Goal: Task Accomplishment & Management: Complete application form

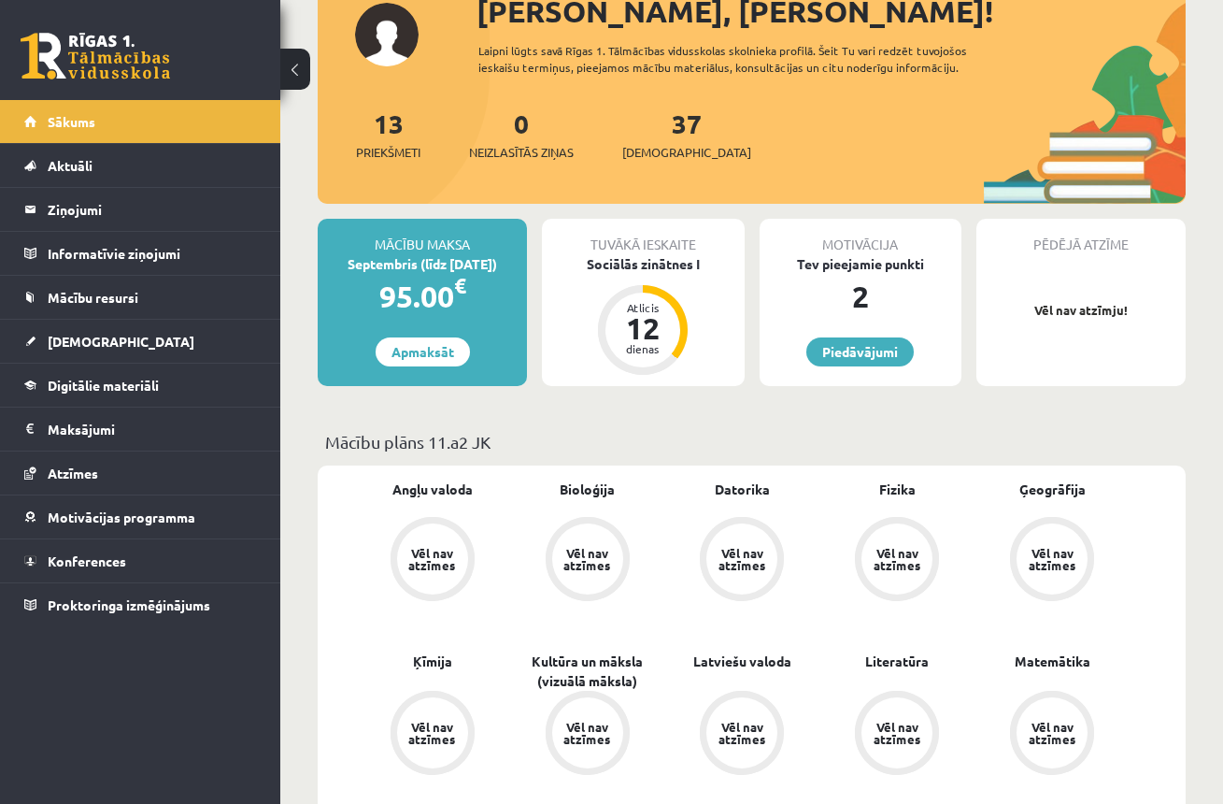
scroll to position [164, 0]
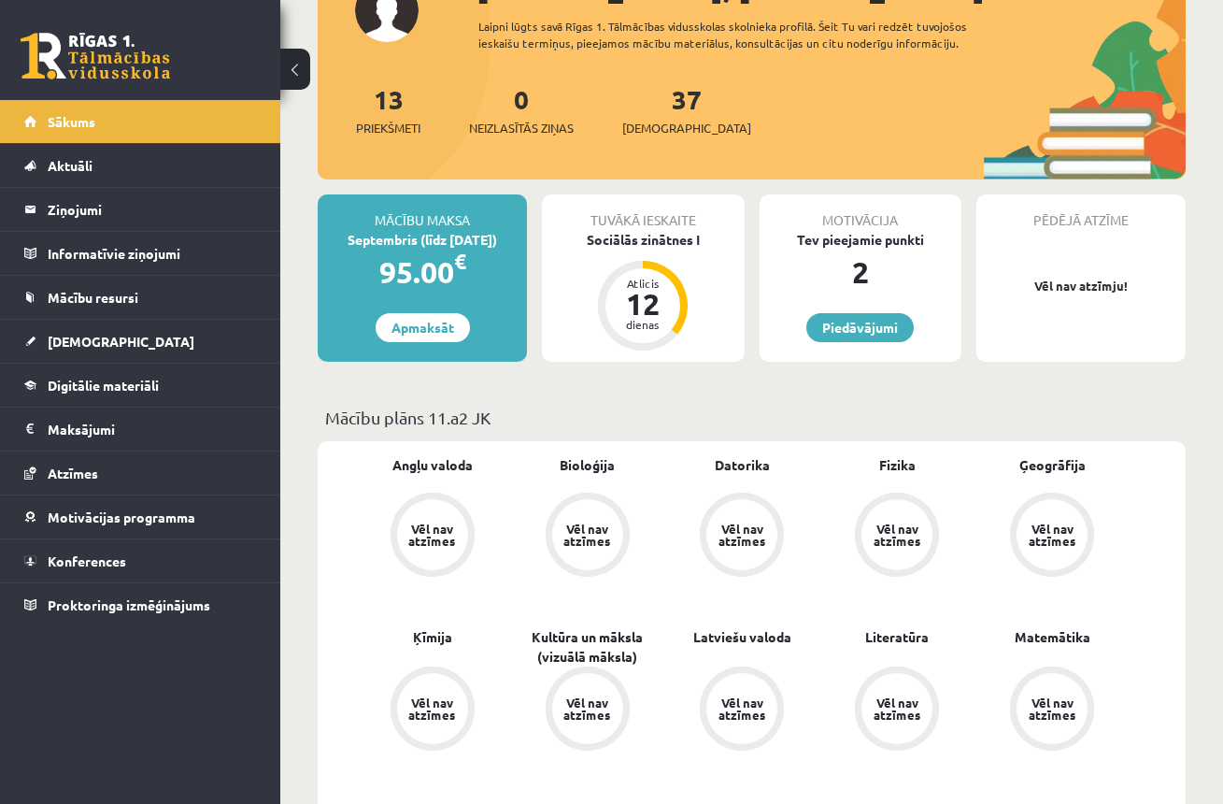
click at [450, 519] on div "Vēl nav atzīmes" at bounding box center [432, 534] width 71 height 71
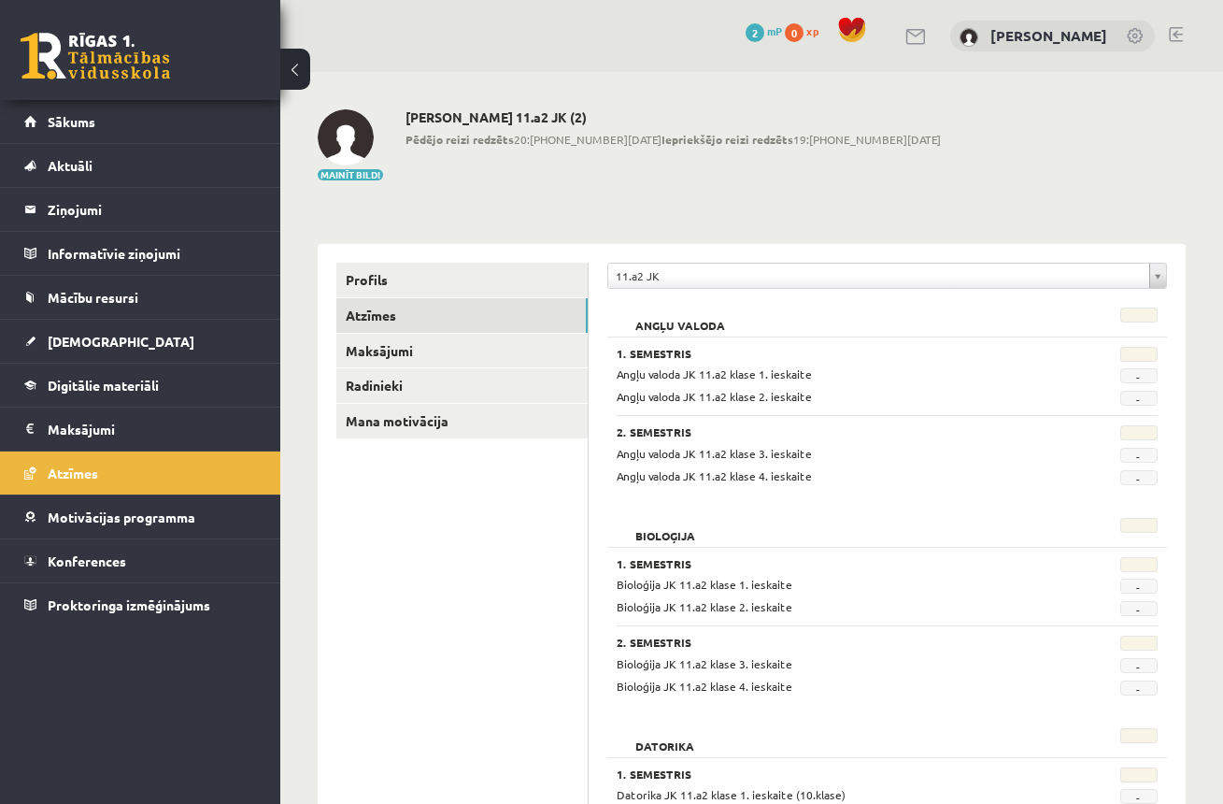
click at [1141, 375] on span "-" at bounding box center [1139, 375] width 37 height 15
click at [1137, 399] on span "-" at bounding box center [1139, 398] width 37 height 15
click at [66, 172] on span "Aktuāli" at bounding box center [70, 165] width 45 height 17
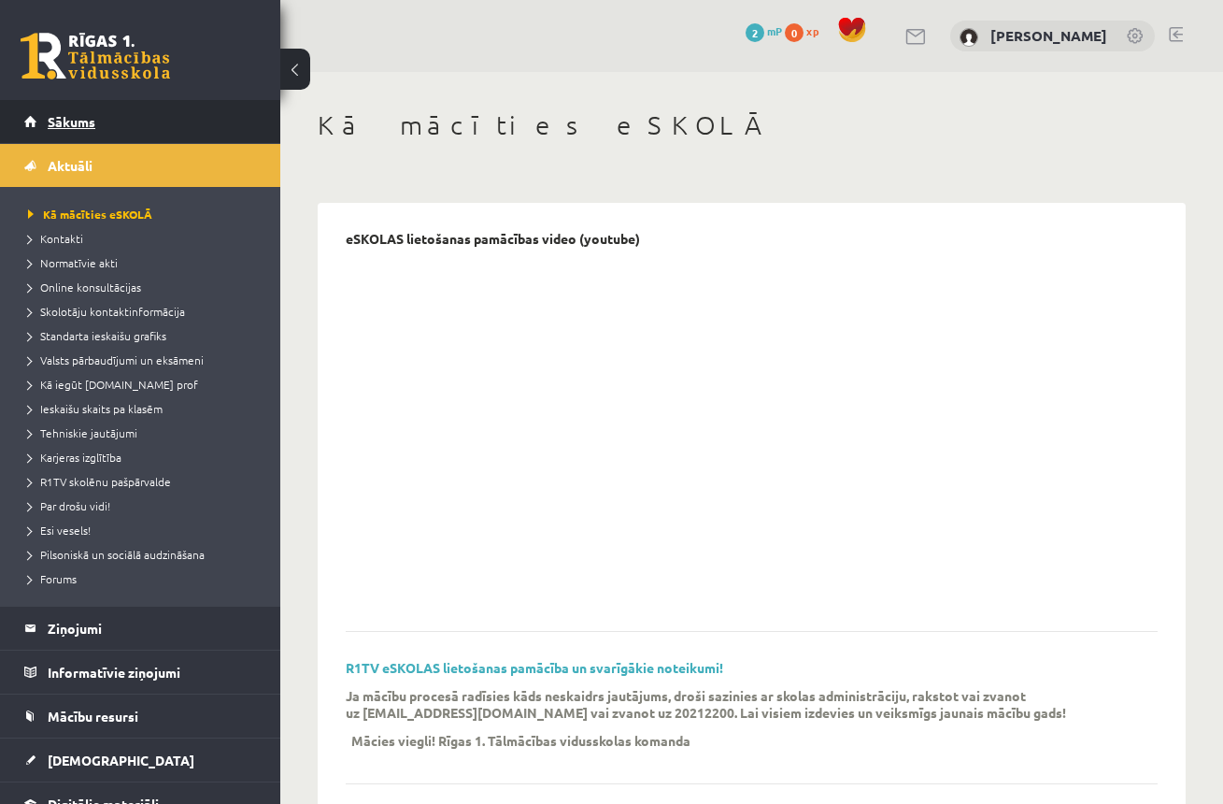
click at [72, 125] on span "Sākums" at bounding box center [72, 121] width 48 height 17
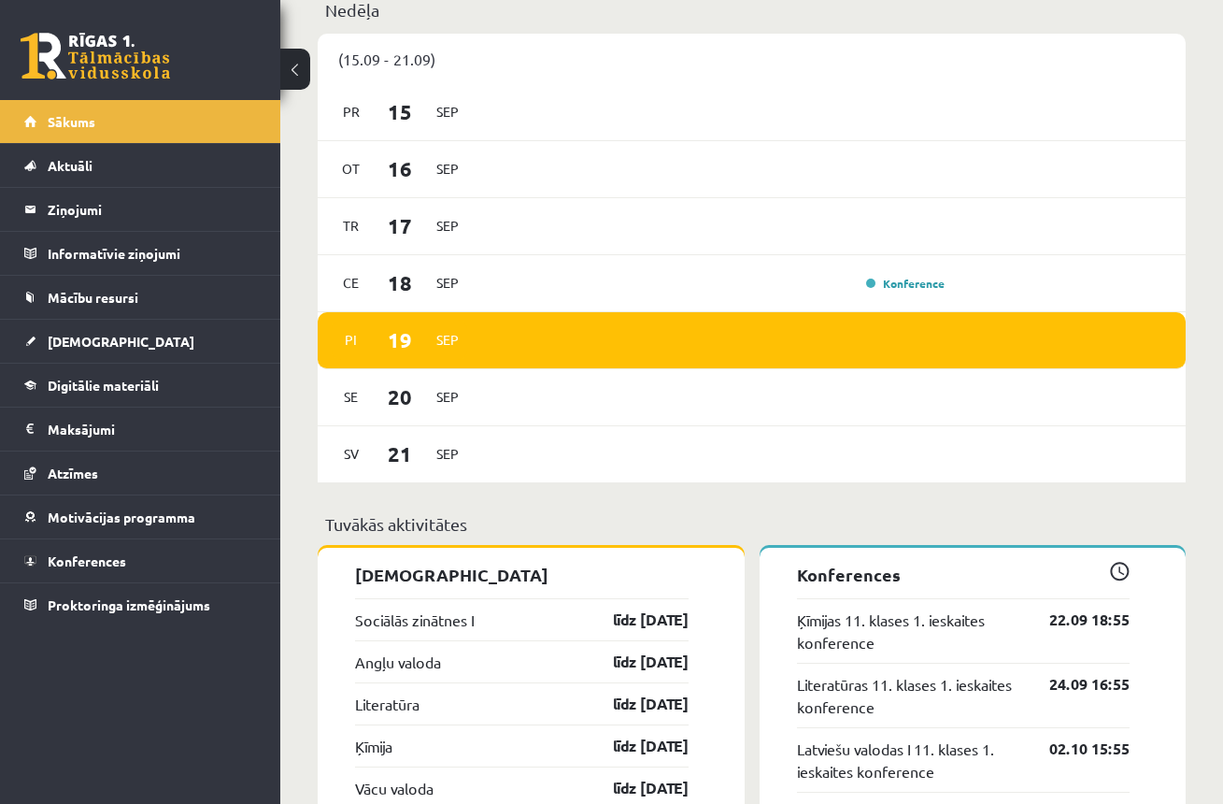
scroll to position [1424, 0]
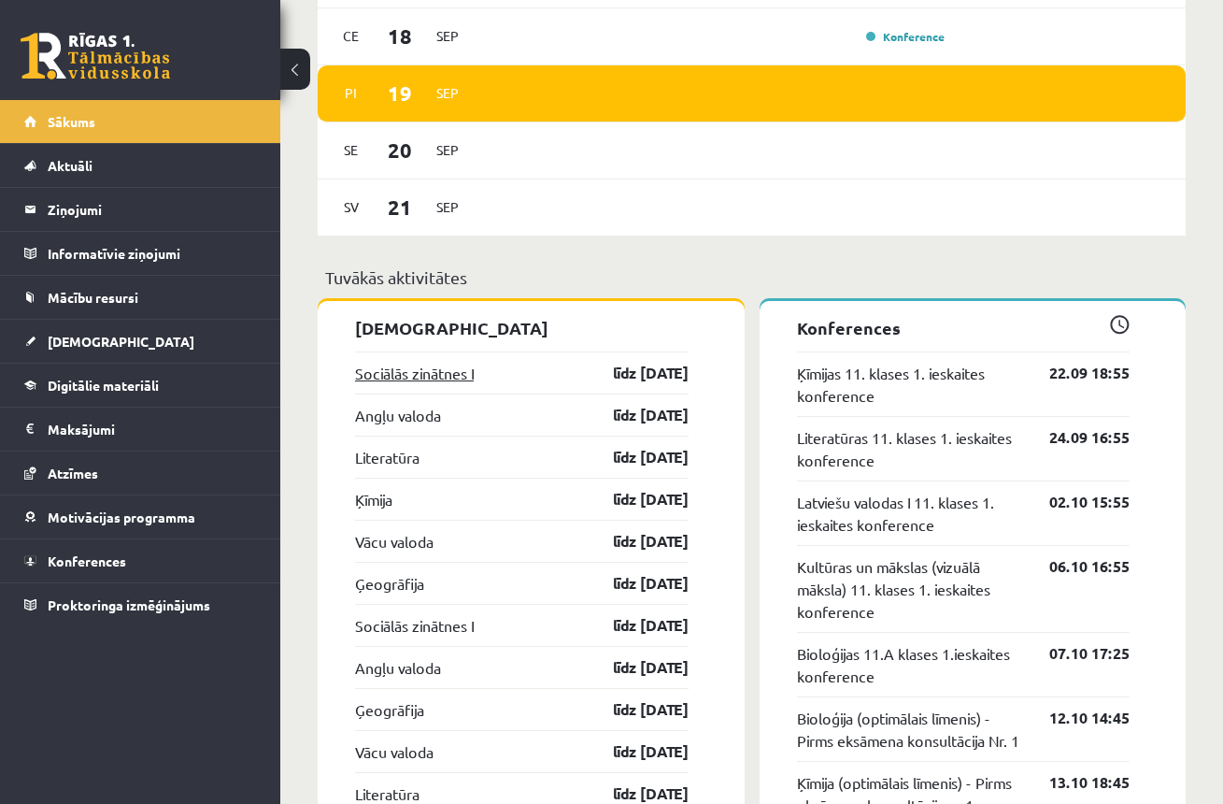
click at [436, 379] on link "Sociālās zinātnes I" at bounding box center [414, 373] width 119 height 22
click at [427, 376] on link "Sociālās zinātnes I" at bounding box center [414, 373] width 119 height 22
click at [393, 374] on link "Sociālās zinātnes I" at bounding box center [414, 373] width 119 height 22
click at [389, 376] on link "Sociālās zinātnes I" at bounding box center [414, 373] width 119 height 22
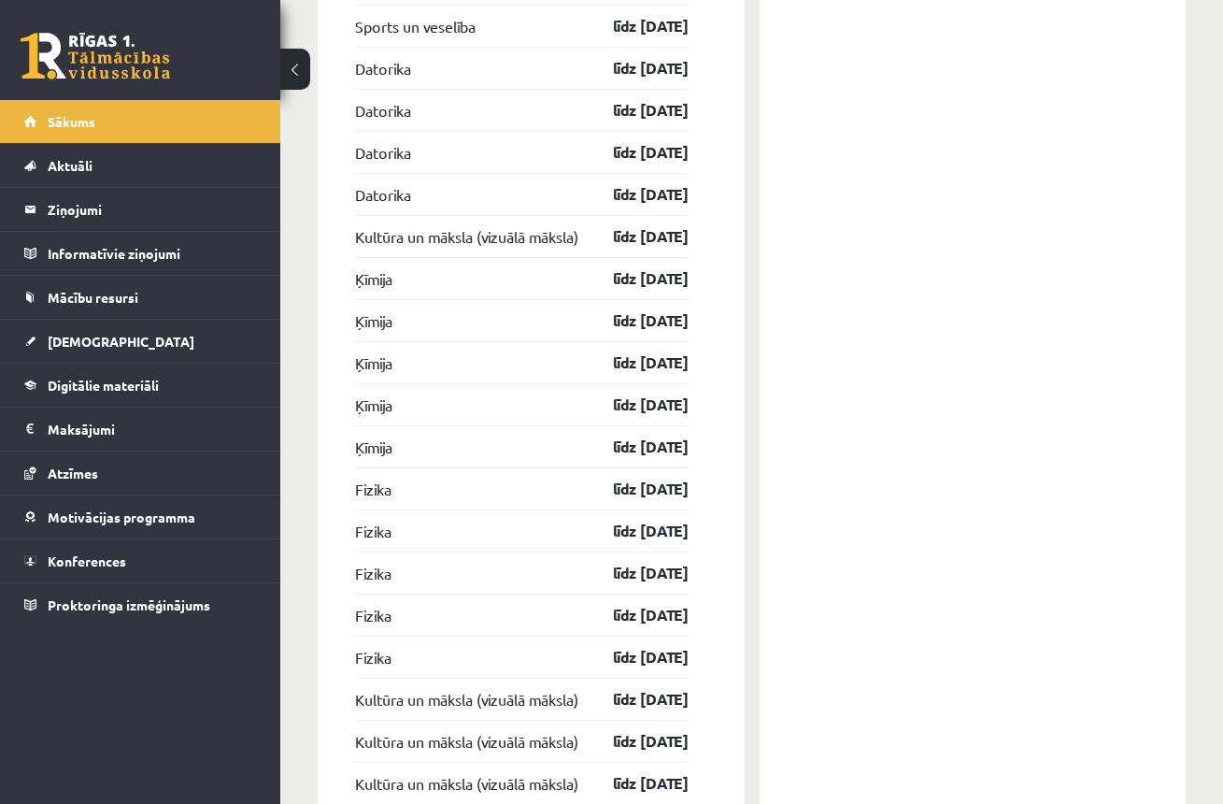
scroll to position [2887, 0]
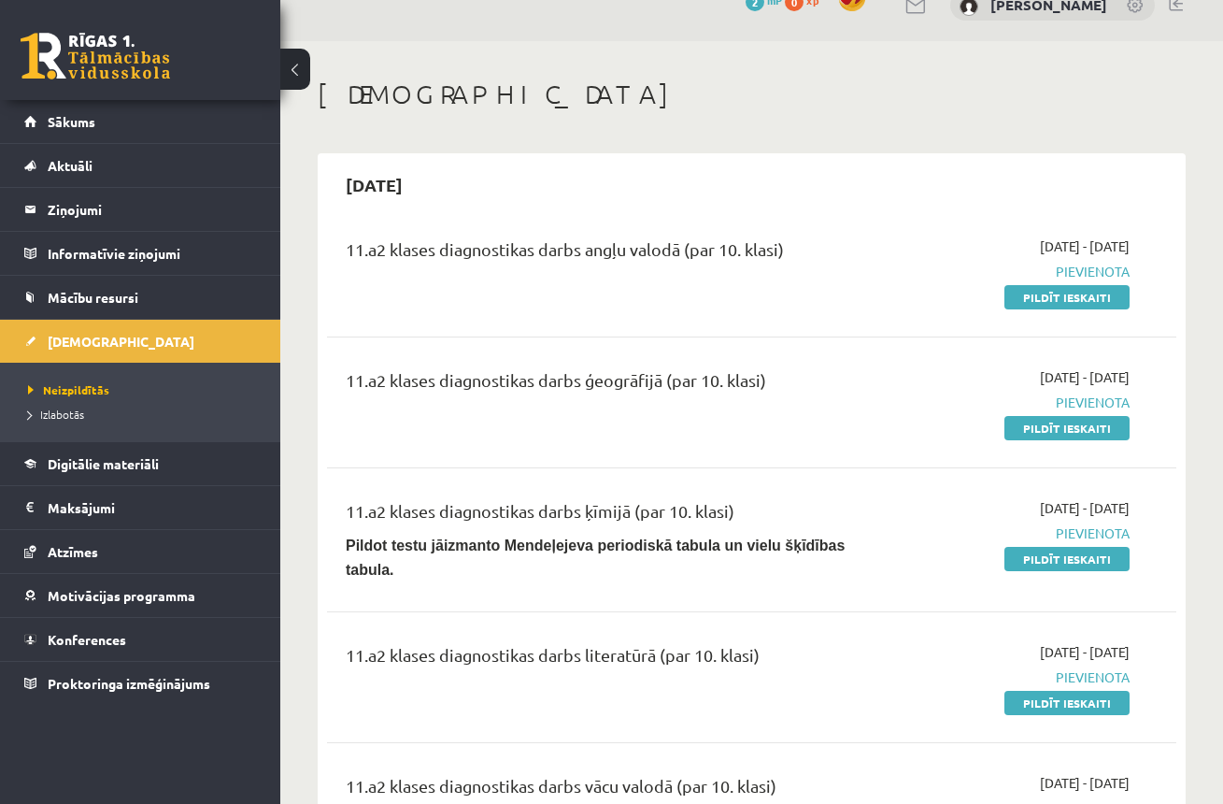
scroll to position [35, 0]
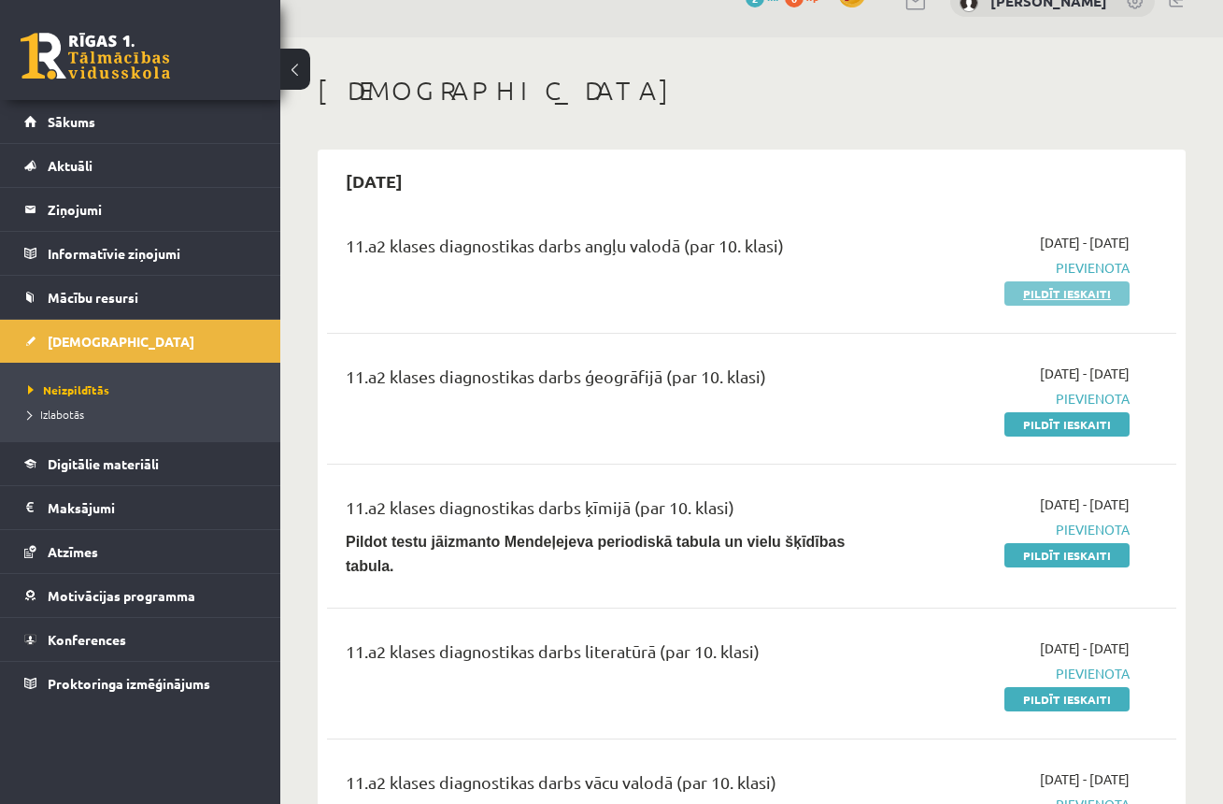
click at [1071, 298] on link "Pildīt ieskaiti" at bounding box center [1067, 293] width 125 height 24
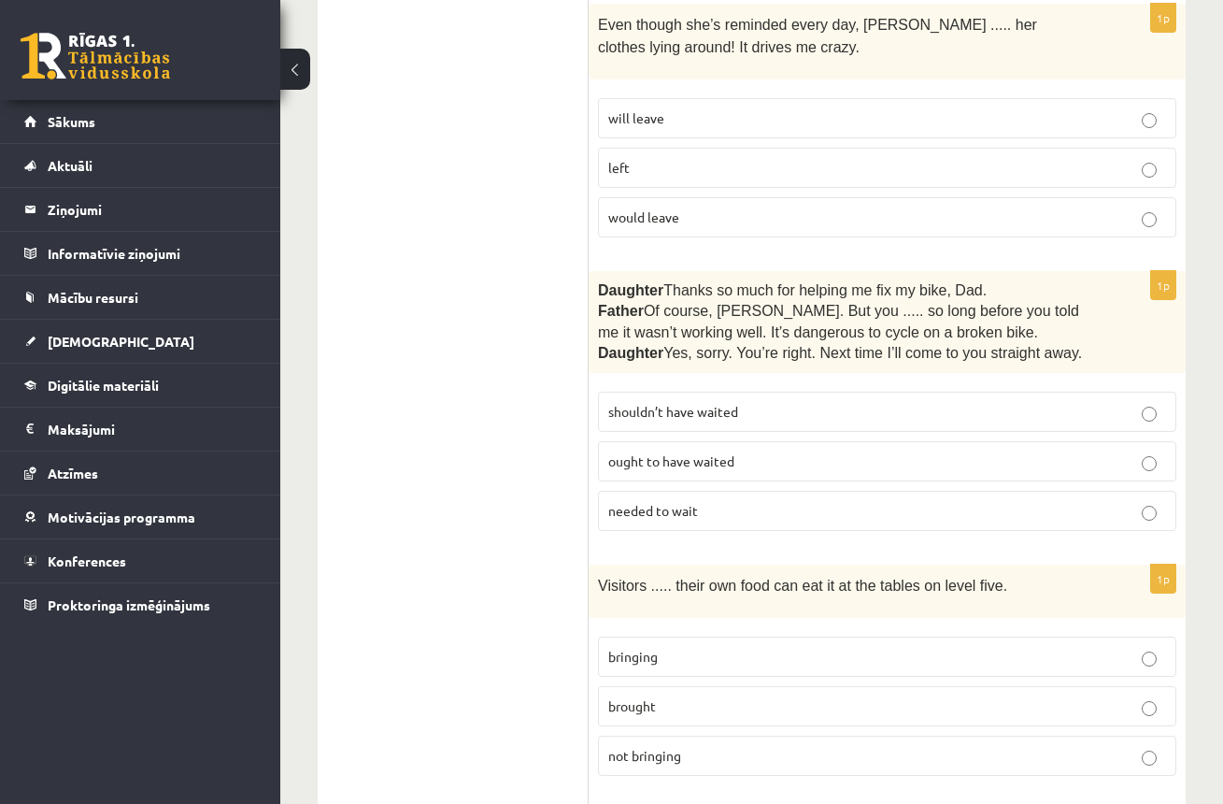
scroll to position [3920, 0]
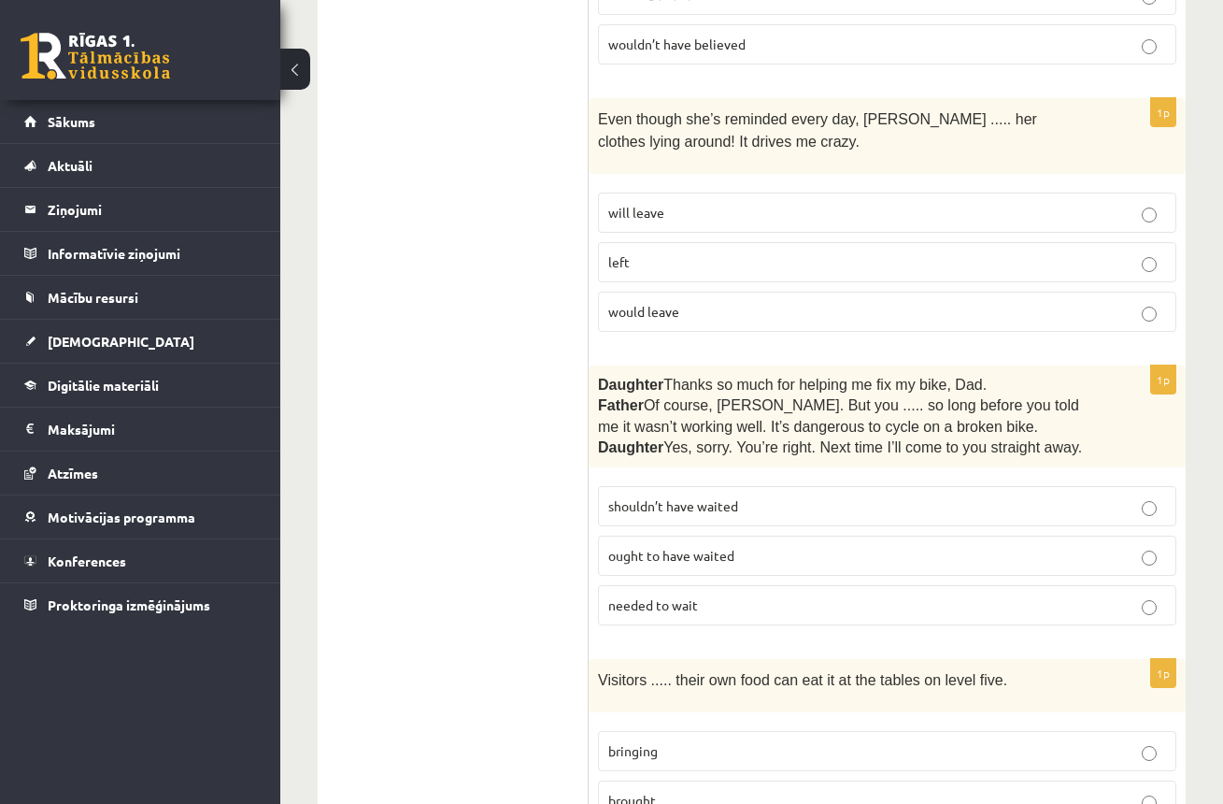
click at [1141, 496] on p "shouldn’t have waited" at bounding box center [887, 506] width 558 height 20
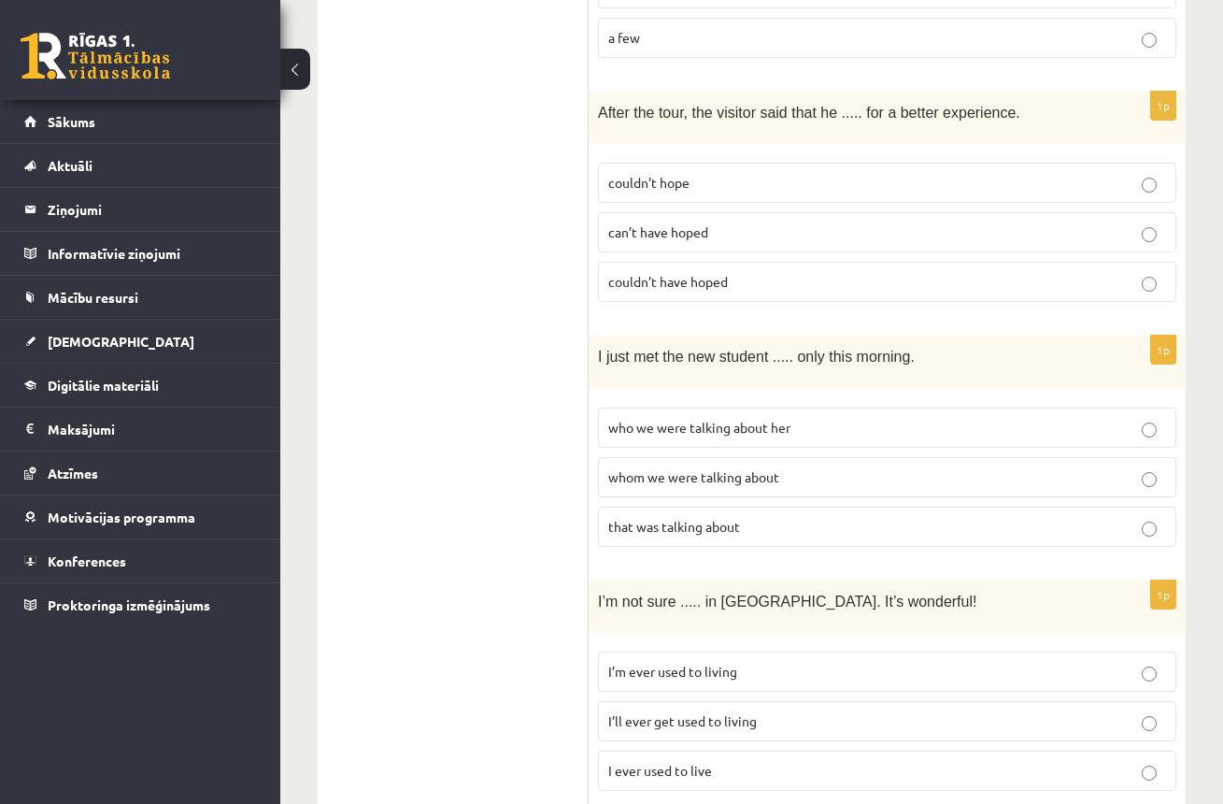
scroll to position [0, 0]
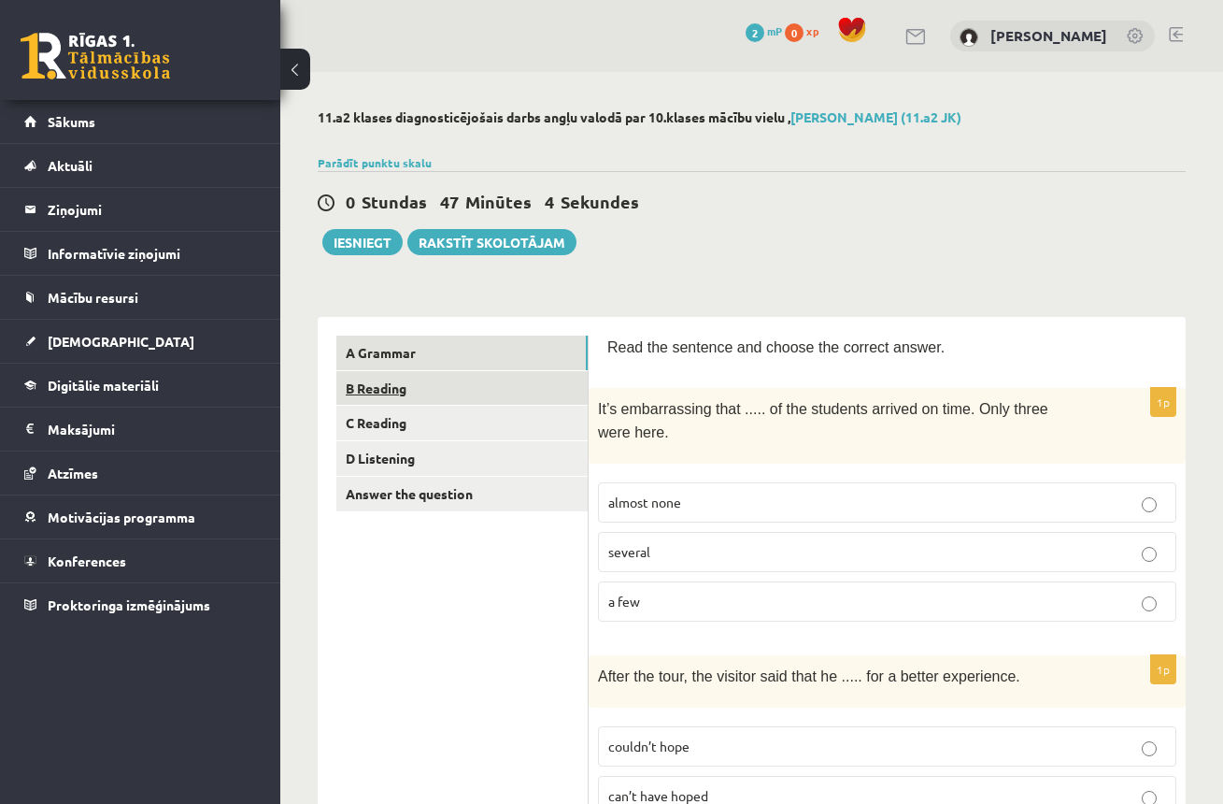
click at [386, 386] on link "B Reading" at bounding box center [461, 388] width 251 height 35
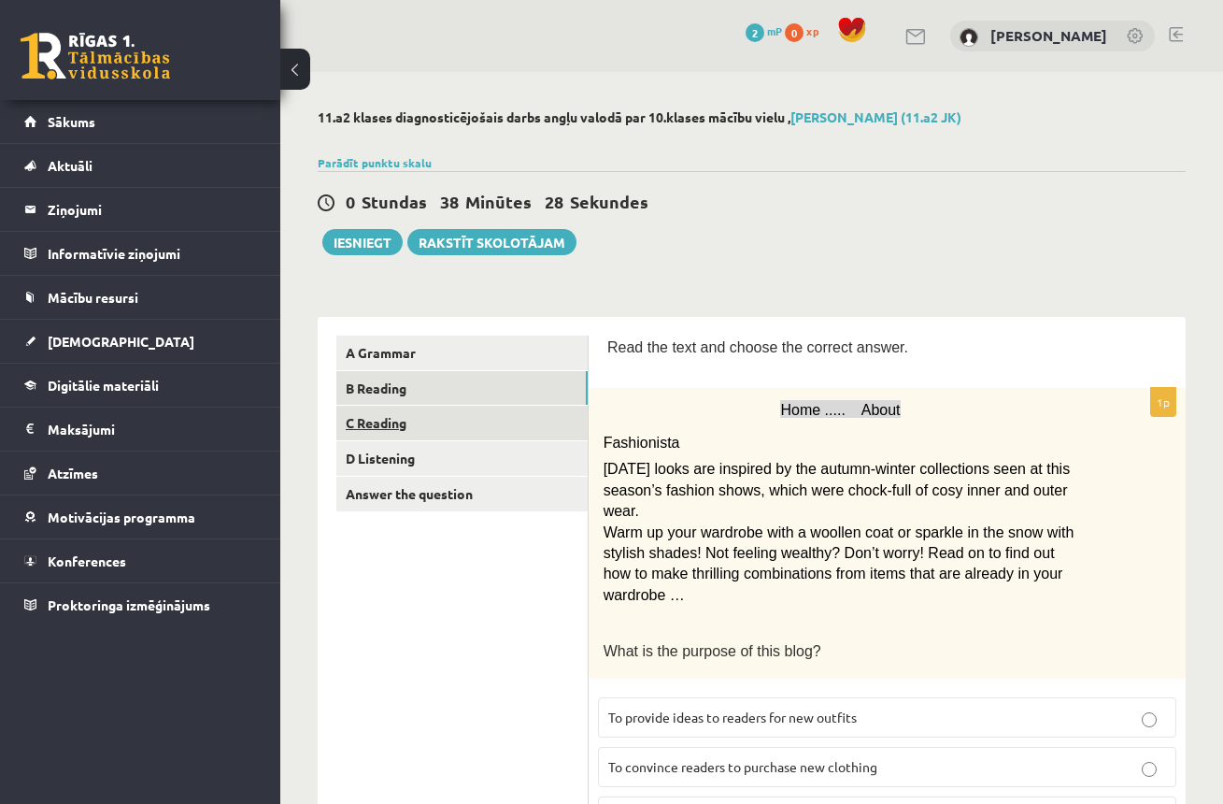
click at [389, 424] on link "C Reading" at bounding box center [461, 423] width 251 height 35
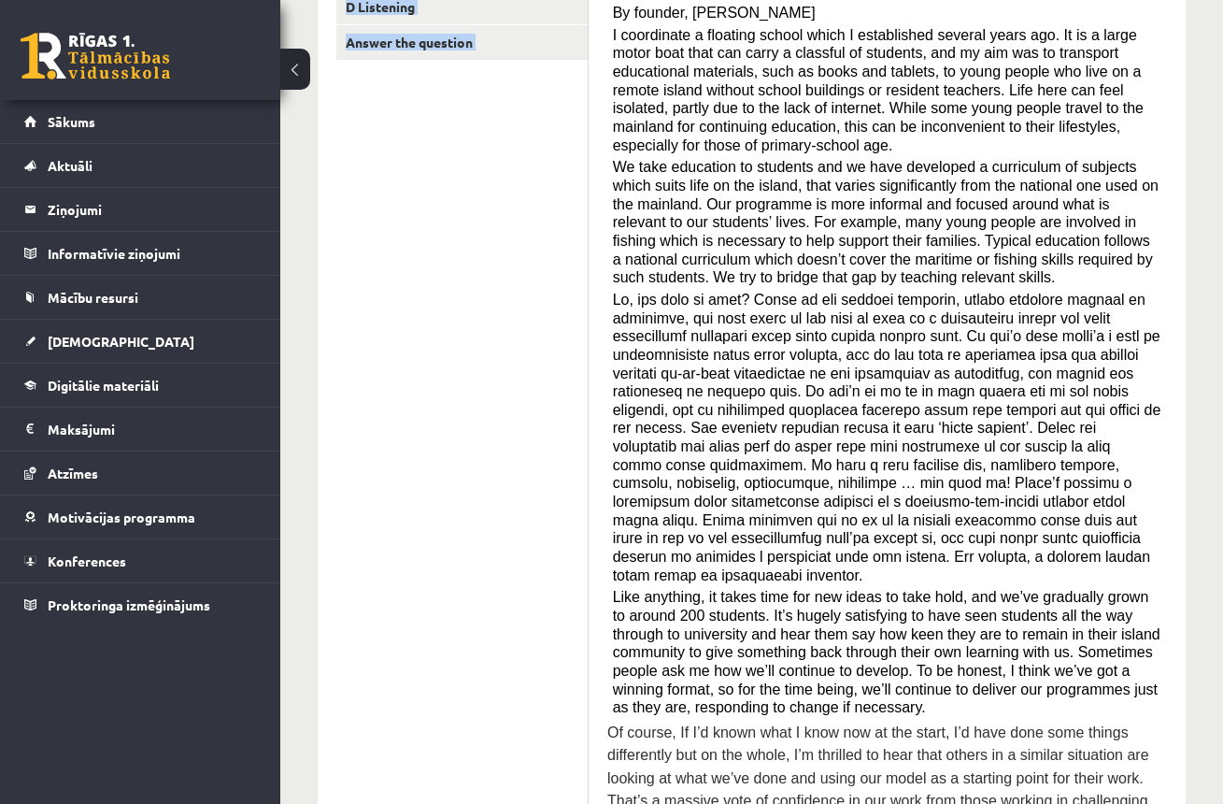
scroll to position [631, 0]
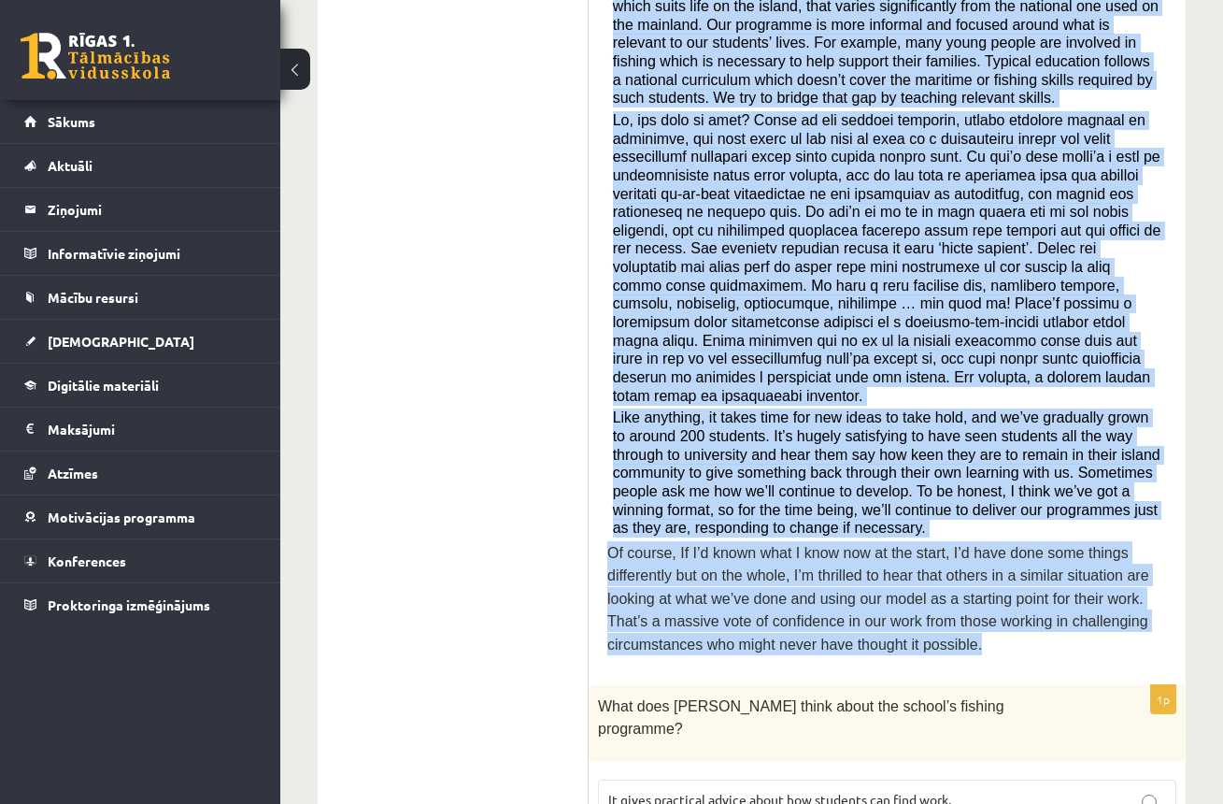
drag, startPoint x: 611, startPoint y: 50, endPoint x: 972, endPoint y: 608, distance: 665.2
click at [972, 608] on div "Read the article about an unusual school and choose the correct answer for each…" at bounding box center [888, 186] width 560 height 962
copy div "By founder, Anna Domingo I coordinate a floating school which I established sev…"
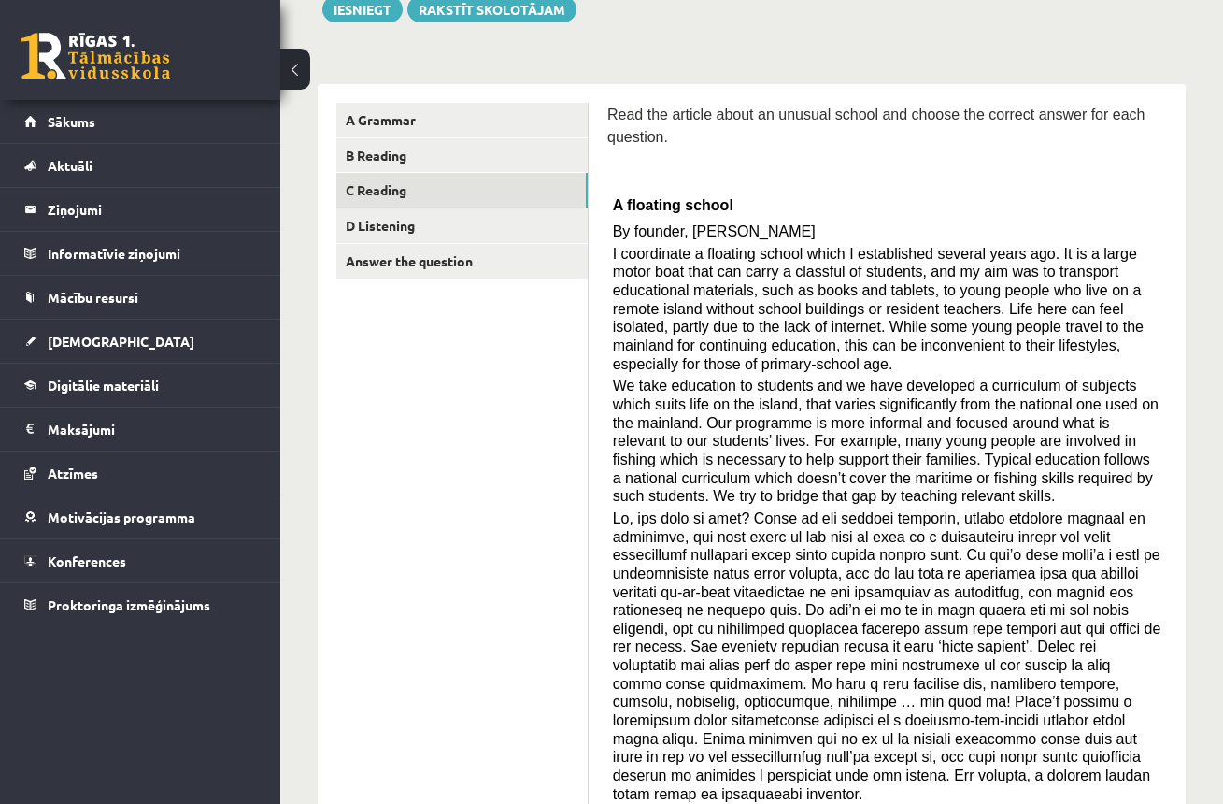
scroll to position [0, 0]
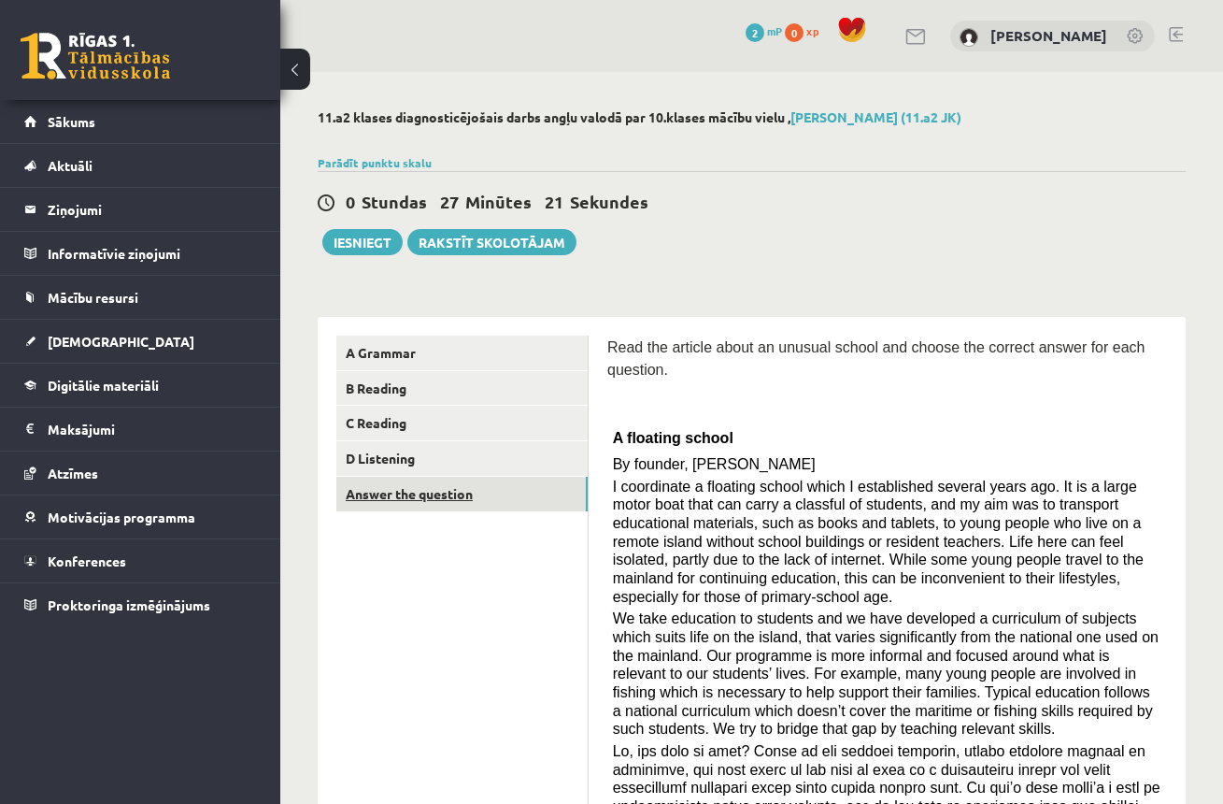
click at [406, 492] on link "Answer the question" at bounding box center [461, 494] width 251 height 35
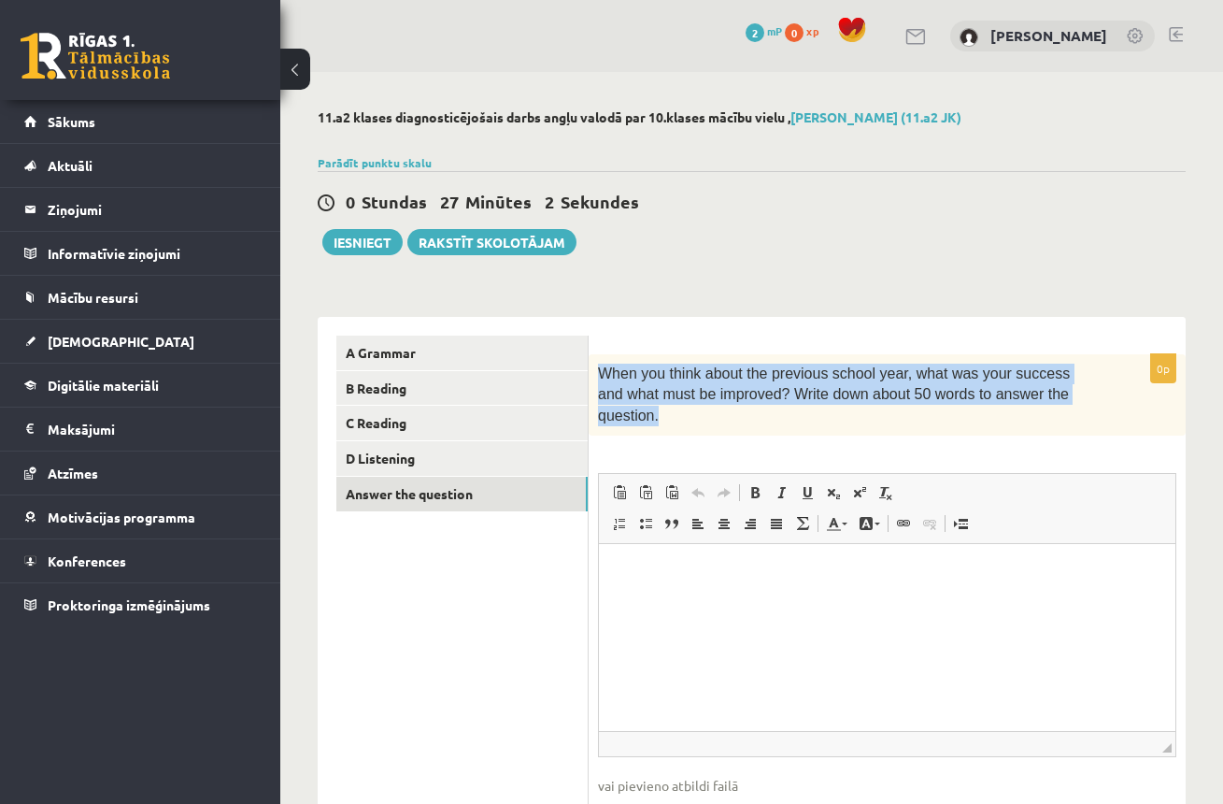
drag, startPoint x: 601, startPoint y: 371, endPoint x: 668, endPoint y: 417, distance: 81.4
click at [668, 417] on p "When you think about the previous school year, what was your success and what m…" at bounding box center [840, 395] width 485 height 63
copy span "When you think about the previous school year, what was your success and what m…"
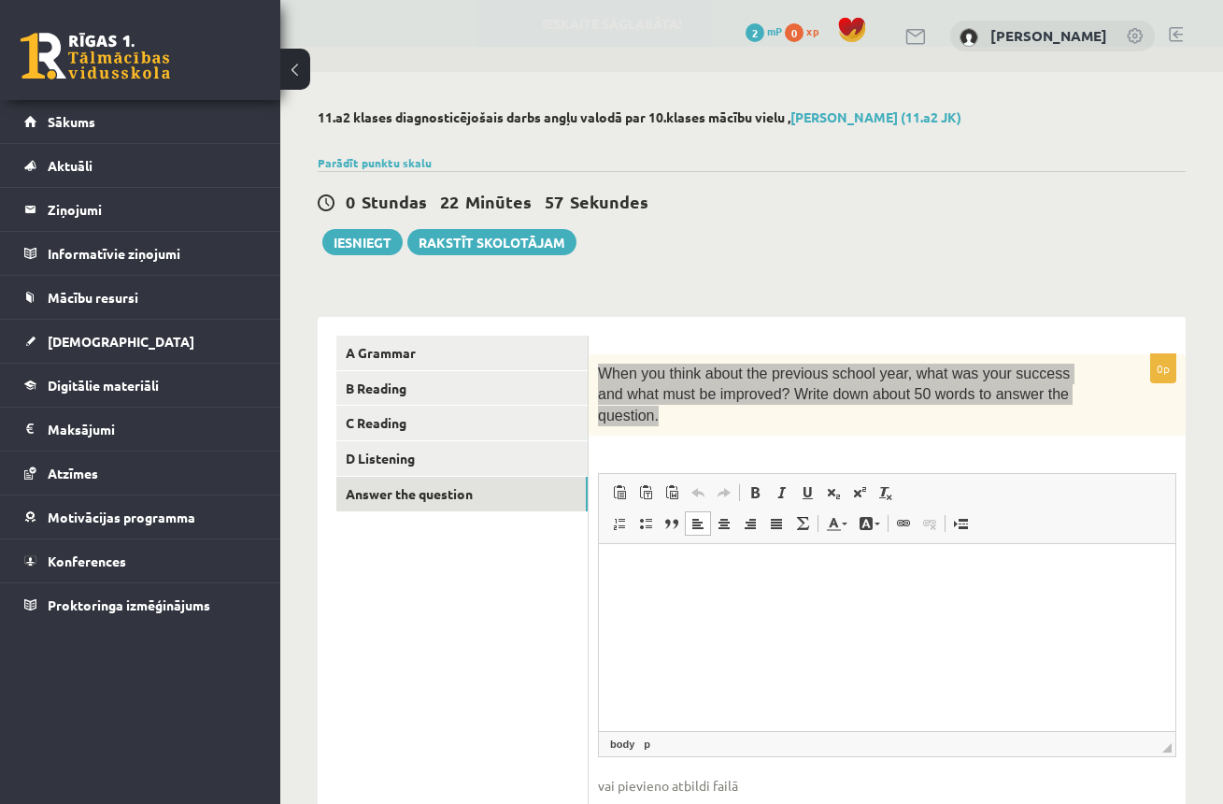
click at [664, 582] on html at bounding box center [887, 571] width 577 height 57
click at [694, 579] on span "Paste" at bounding box center [709, 578] width 64 height 27
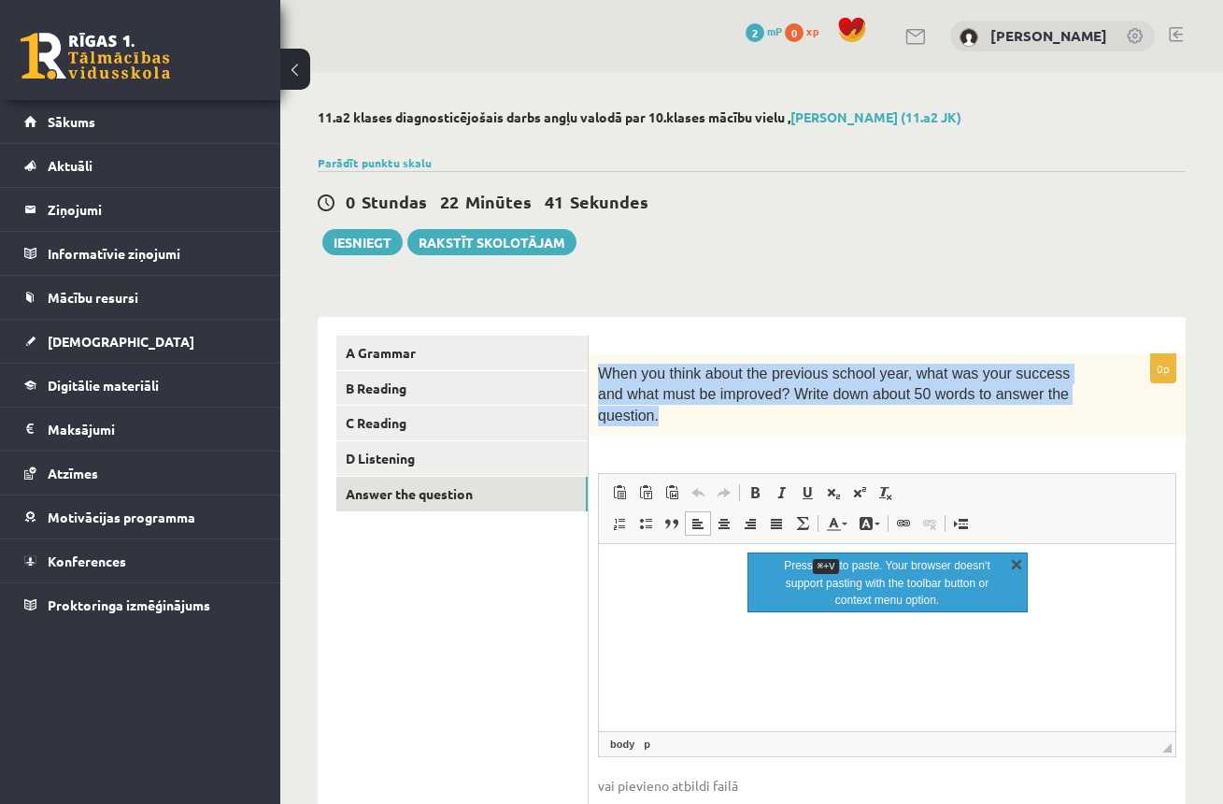
click at [1017, 567] on link "X" at bounding box center [1017, 563] width 19 height 19
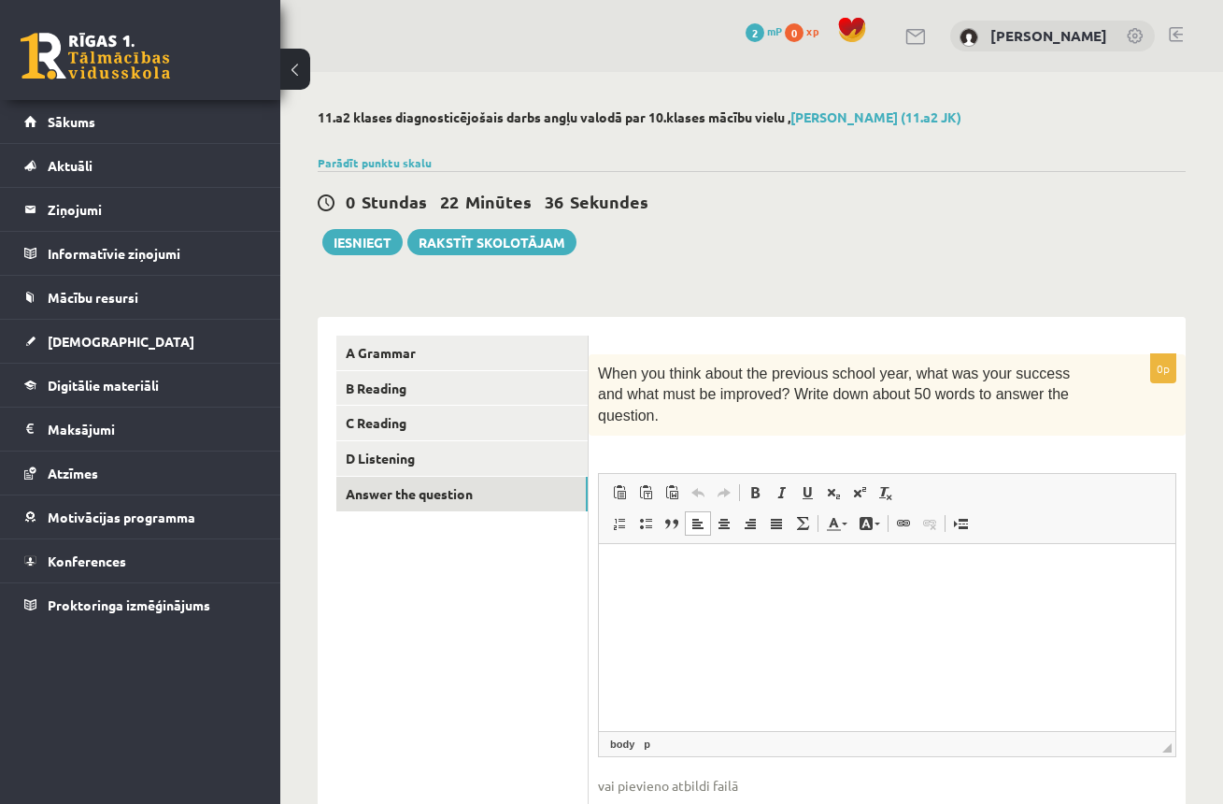
click at [1022, 436] on div "0p When you think about the previous school year, what was your success and wha…" at bounding box center [887, 608] width 597 height 508
drag, startPoint x: 701, startPoint y: 583, endPoint x: 759, endPoint y: 610, distance: 64.0
click at [701, 583] on span "Paste" at bounding box center [711, 583] width 64 height 27
click at [684, 578] on p "Rich Text Editor, wiswyg-editor-user-answer-47433759902260" at bounding box center [887, 572] width 539 height 20
drag, startPoint x: 685, startPoint y: 578, endPoint x: 1284, endPoint y: 1121, distance: 808.6
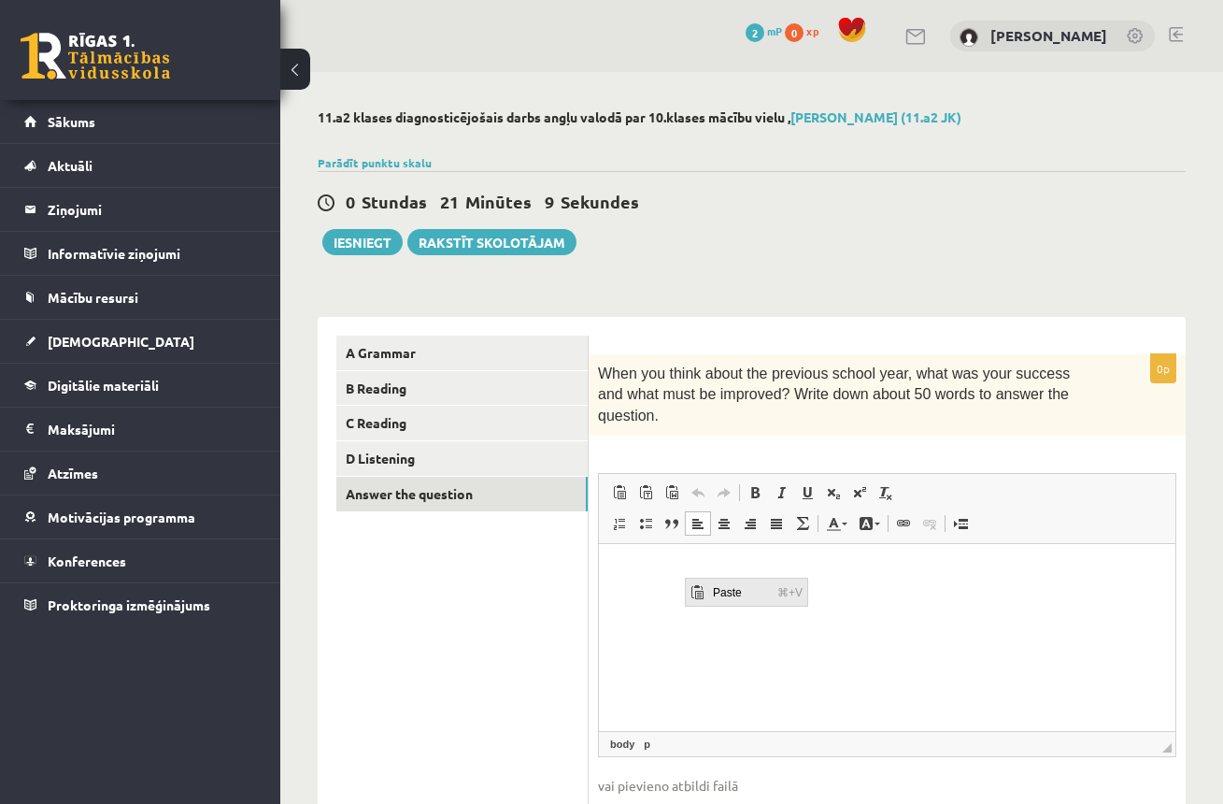
drag, startPoint x: 730, startPoint y: 594, endPoint x: 817, endPoint y: 630, distance: 93.9
click at [730, 594] on span "Paste" at bounding box center [740, 592] width 64 height 27
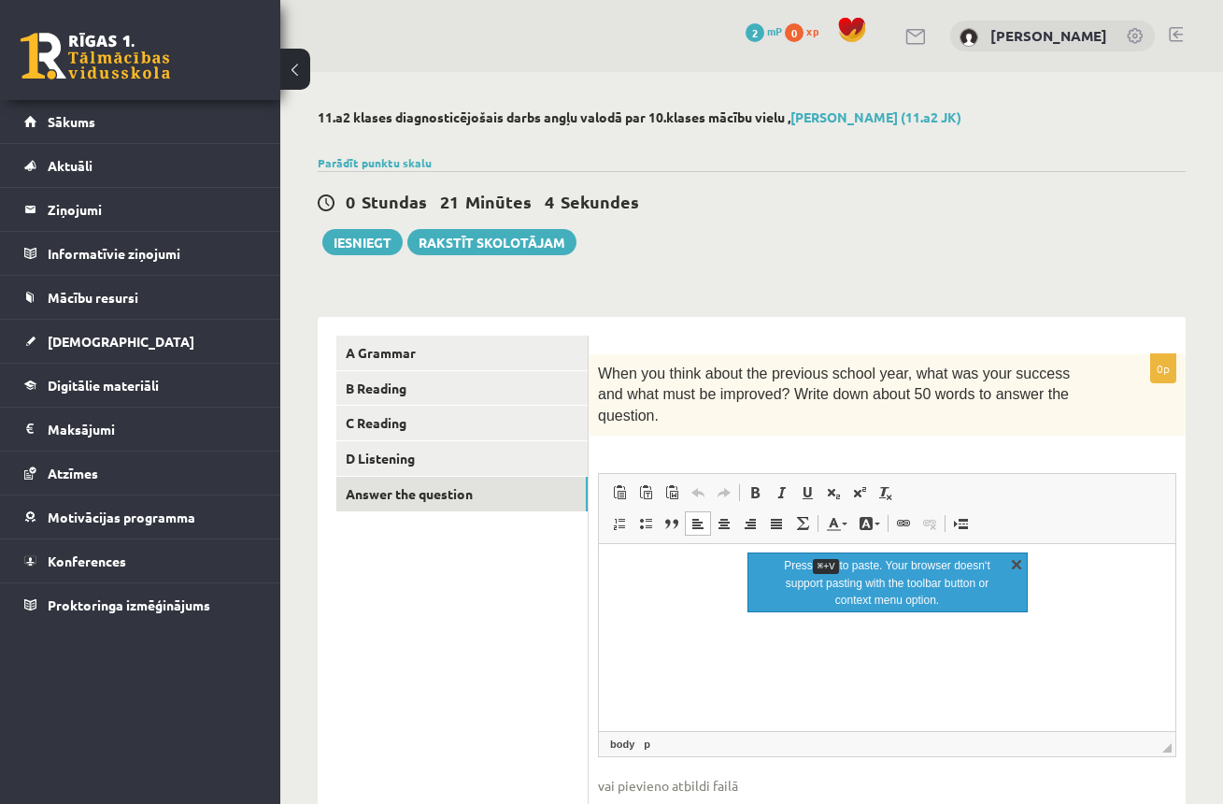
click at [1014, 558] on link "X" at bounding box center [1017, 563] width 19 height 19
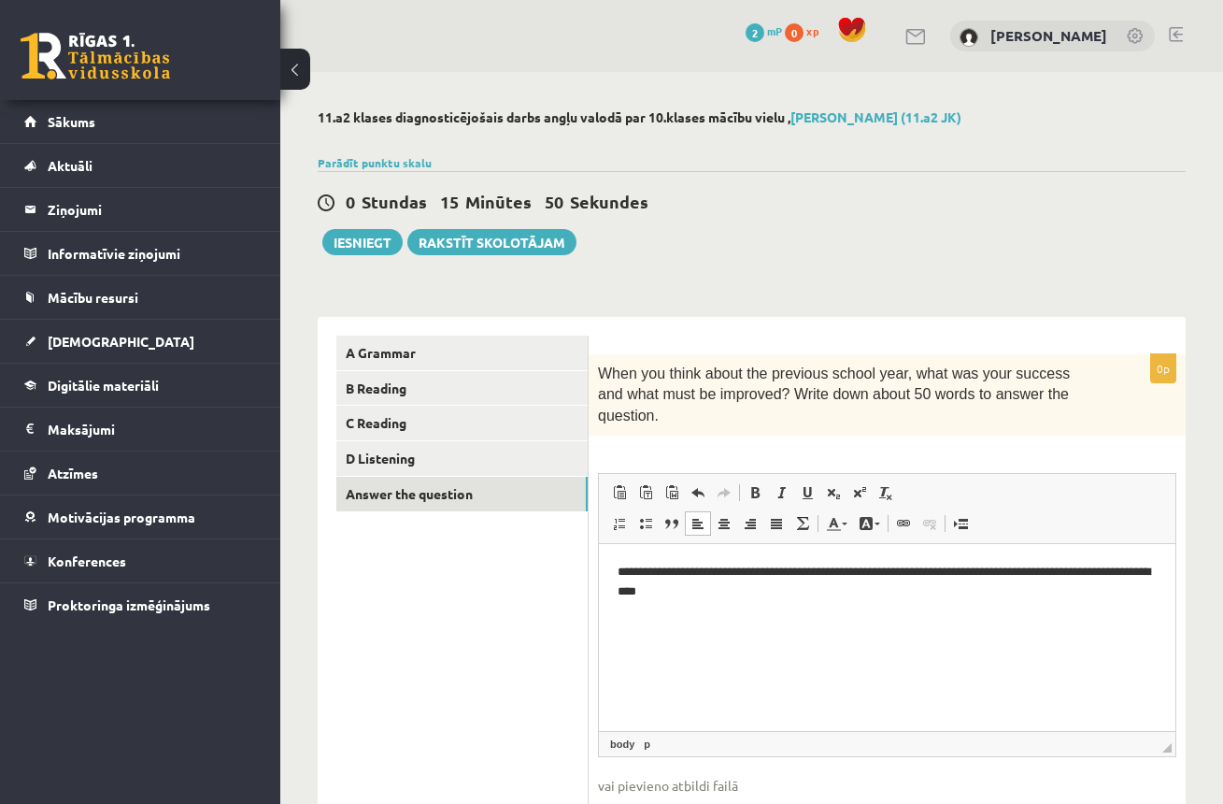
click at [709, 585] on p "**********" at bounding box center [887, 580] width 539 height 37
click at [733, 595] on p "**********" at bounding box center [887, 580] width 539 height 37
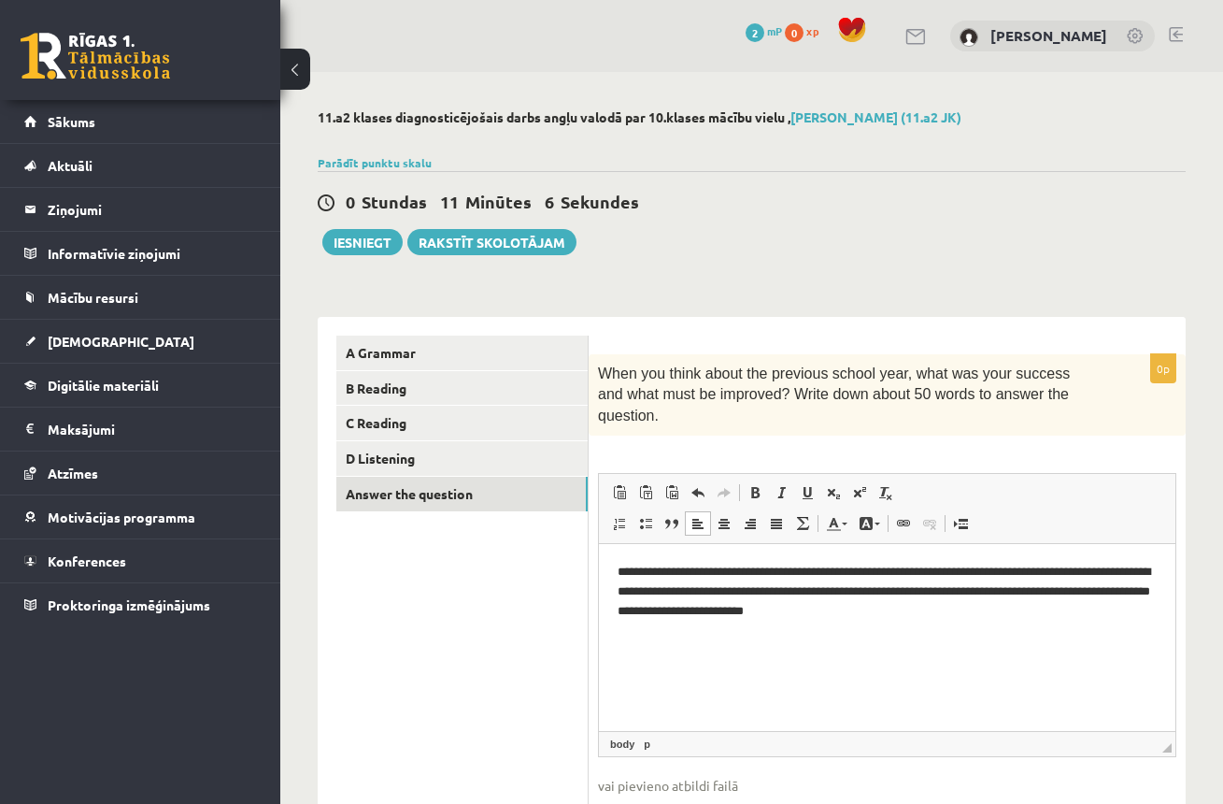
click at [714, 636] on html "**********" at bounding box center [887, 589] width 577 height 93
click at [463, 463] on link "D Listening" at bounding box center [461, 458] width 251 height 35
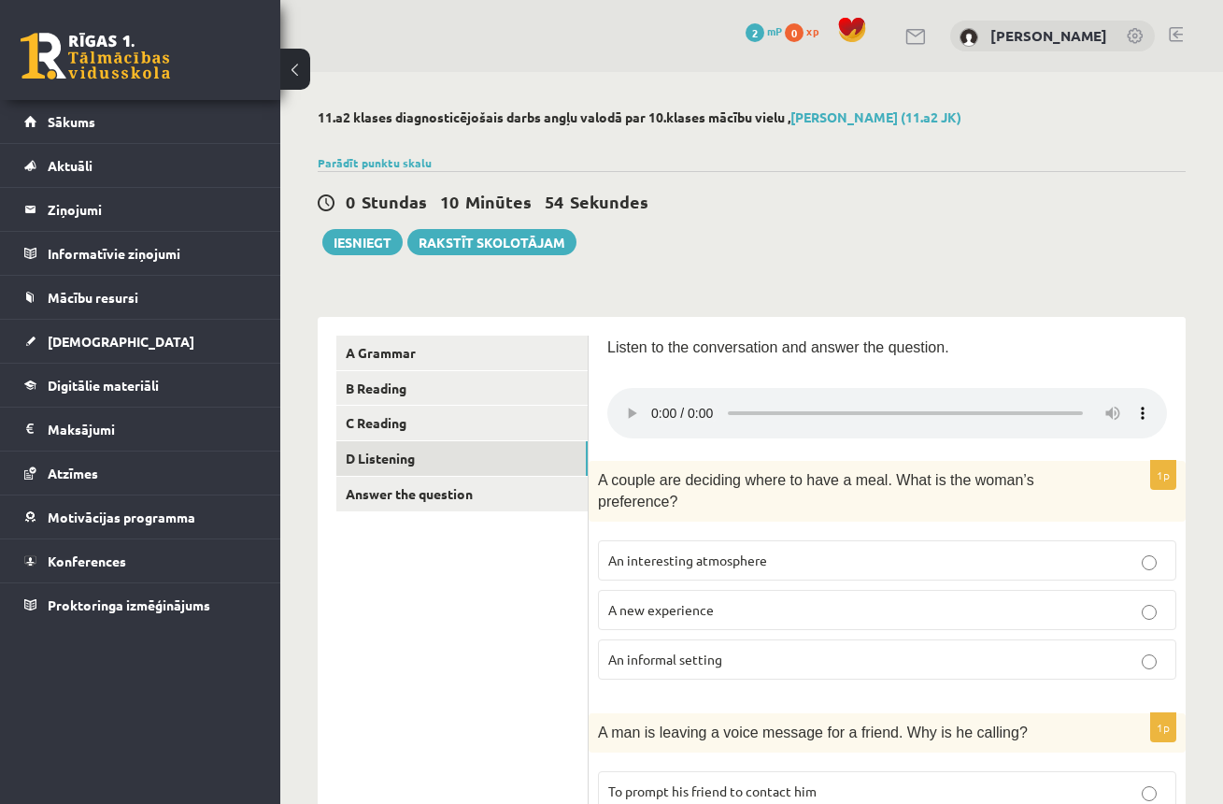
click at [1078, 388] on audio at bounding box center [888, 413] width 560 height 50
click at [1080, 388] on audio at bounding box center [888, 413] width 560 height 50
click at [652, 403] on audio at bounding box center [888, 413] width 560 height 50
click at [1080, 388] on audio at bounding box center [888, 413] width 560 height 50
click at [1081, 388] on audio at bounding box center [888, 413] width 560 height 50
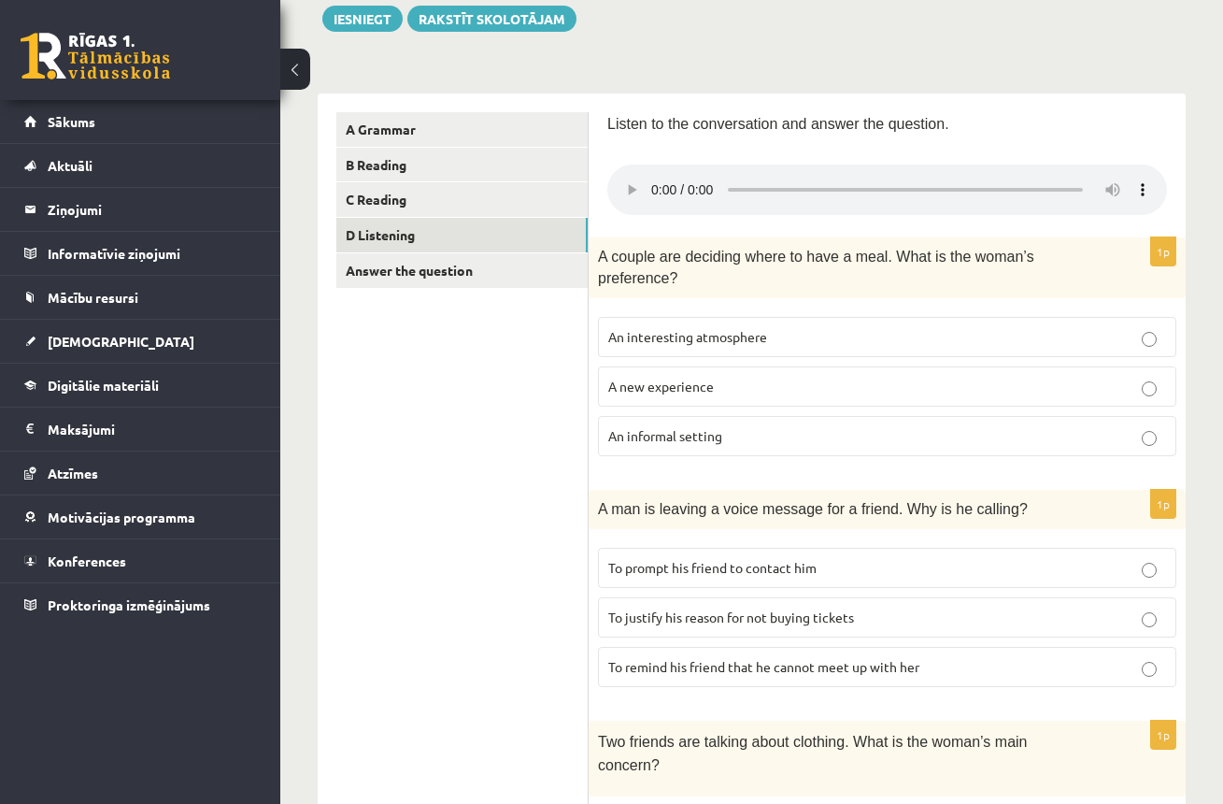
scroll to position [344, 0]
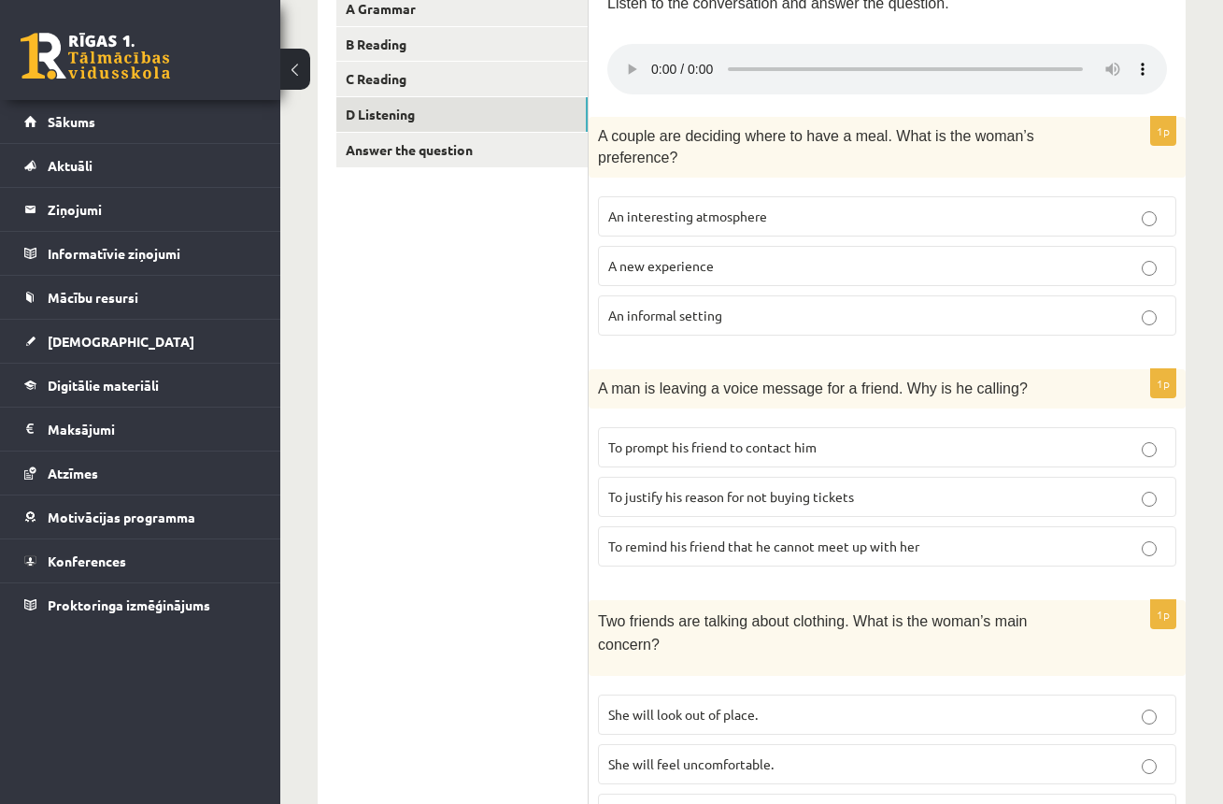
click at [650, 57] on audio at bounding box center [888, 69] width 560 height 50
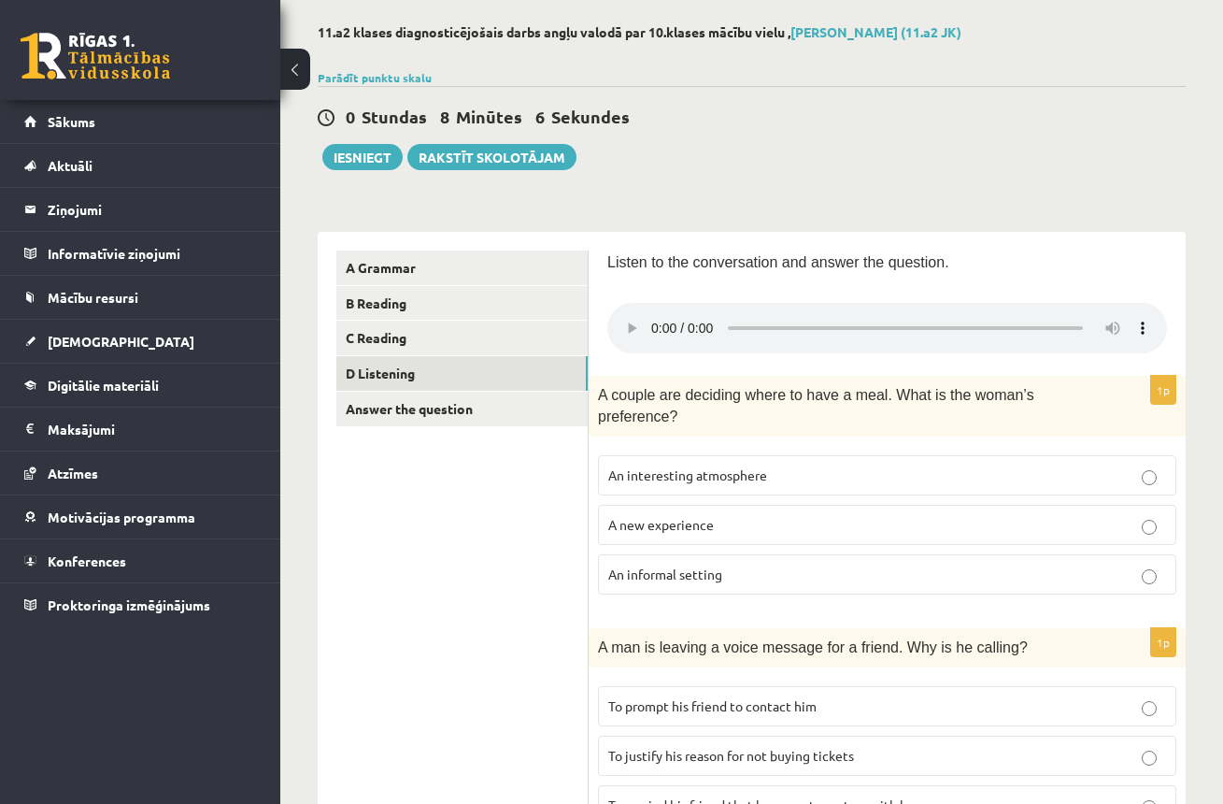
scroll to position [0, 0]
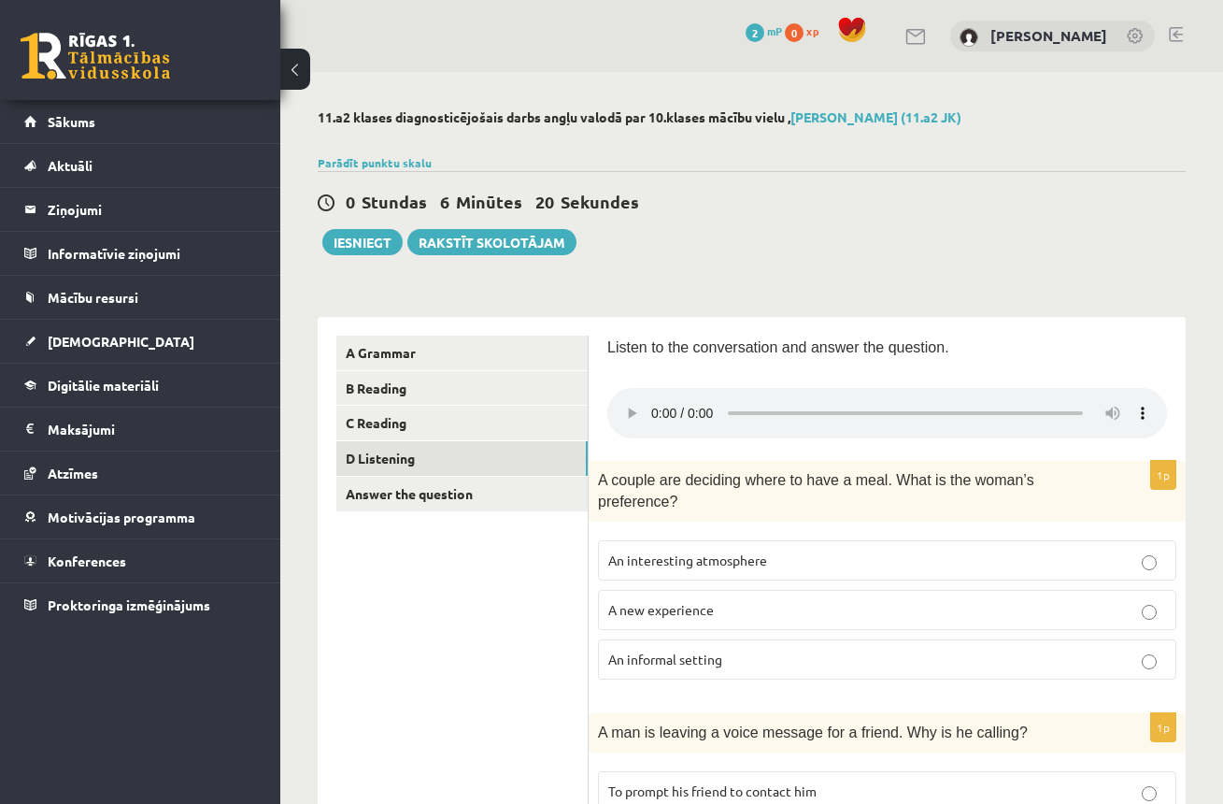
click at [656, 402] on audio at bounding box center [888, 413] width 560 height 50
click at [1108, 388] on audio at bounding box center [888, 413] width 560 height 50
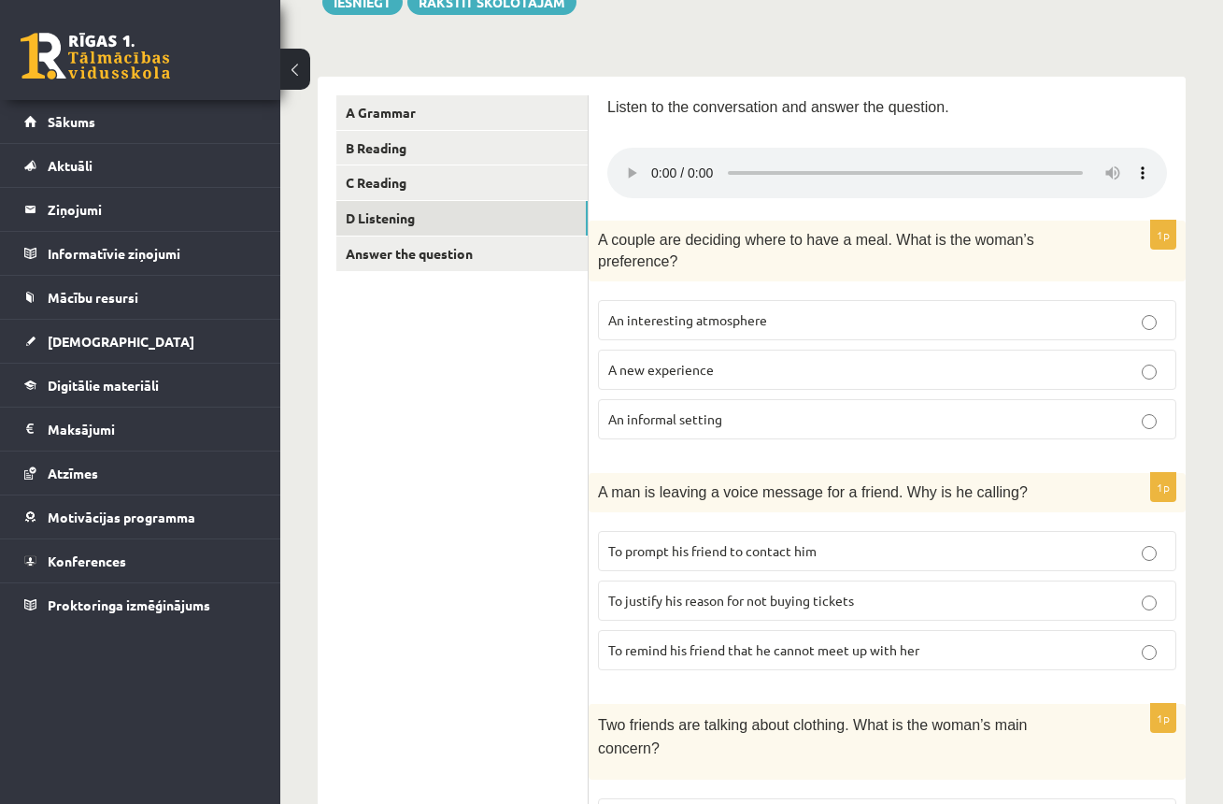
scroll to position [291, 0]
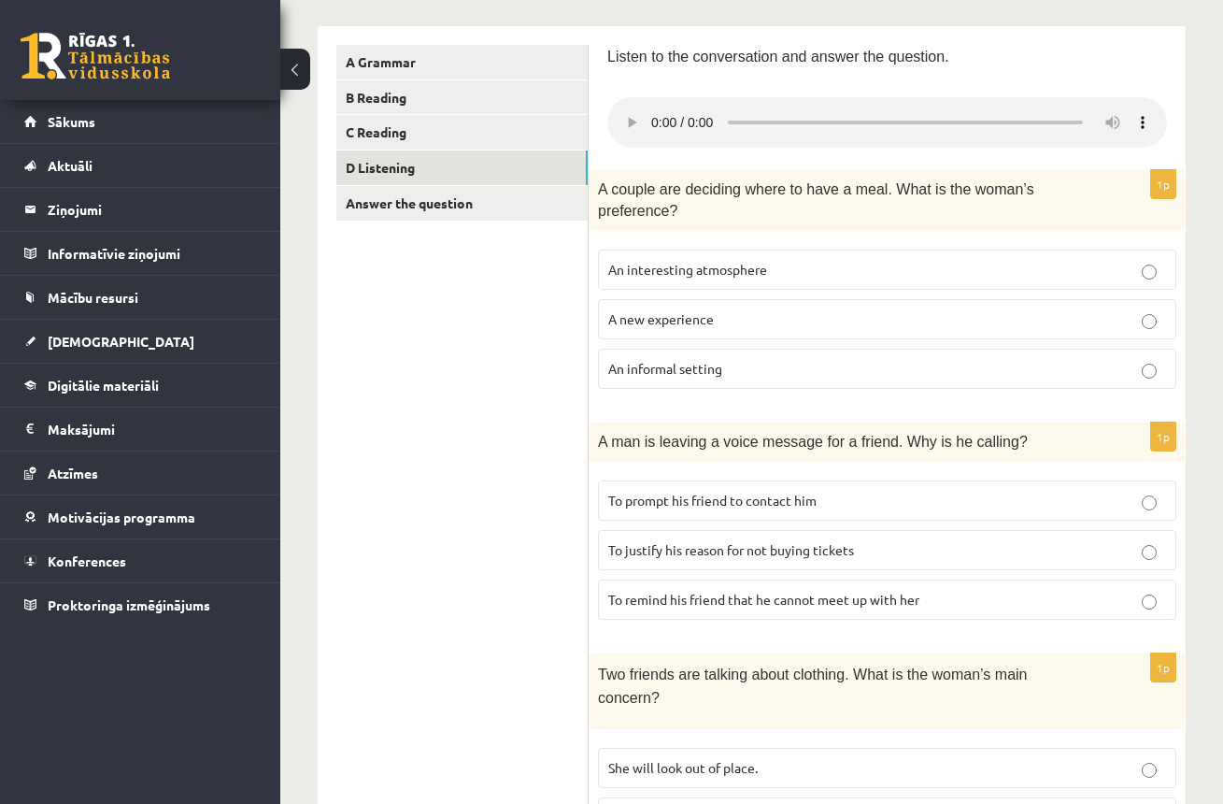
click at [654, 114] on audio at bounding box center [888, 122] width 560 height 50
drag, startPoint x: 901, startPoint y: 108, endPoint x: 867, endPoint y: 110, distance: 33.7
click at [867, 110] on audio at bounding box center [888, 122] width 560 height 50
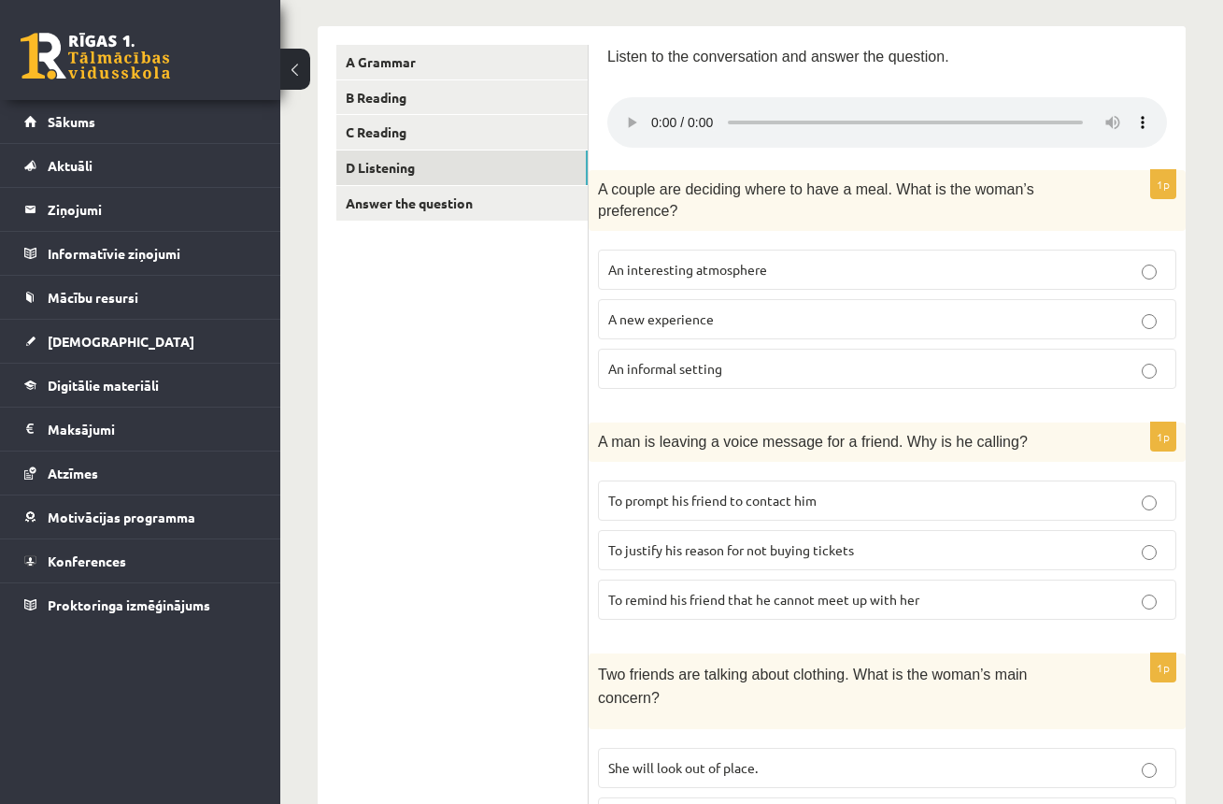
click at [659, 111] on audio at bounding box center [888, 122] width 560 height 50
click at [657, 112] on audio at bounding box center [888, 122] width 560 height 50
click at [652, 114] on audio at bounding box center [888, 122] width 560 height 50
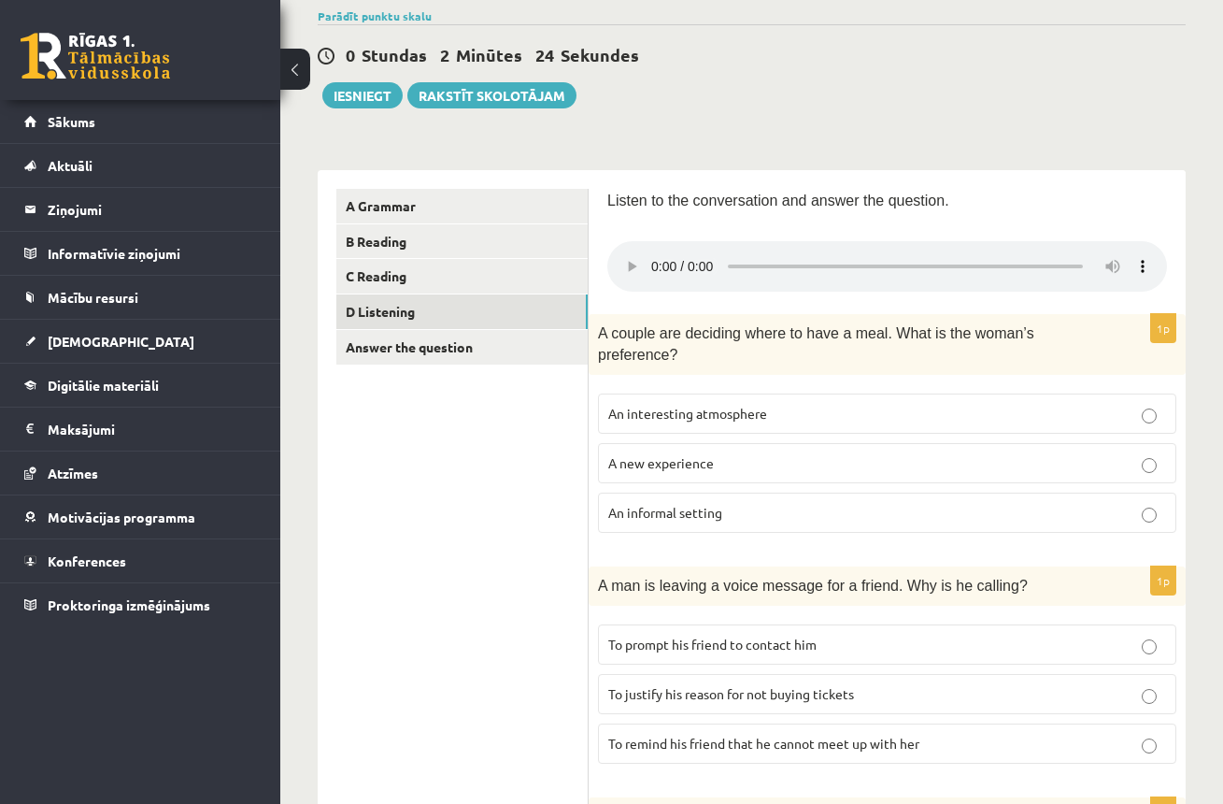
scroll to position [0, 0]
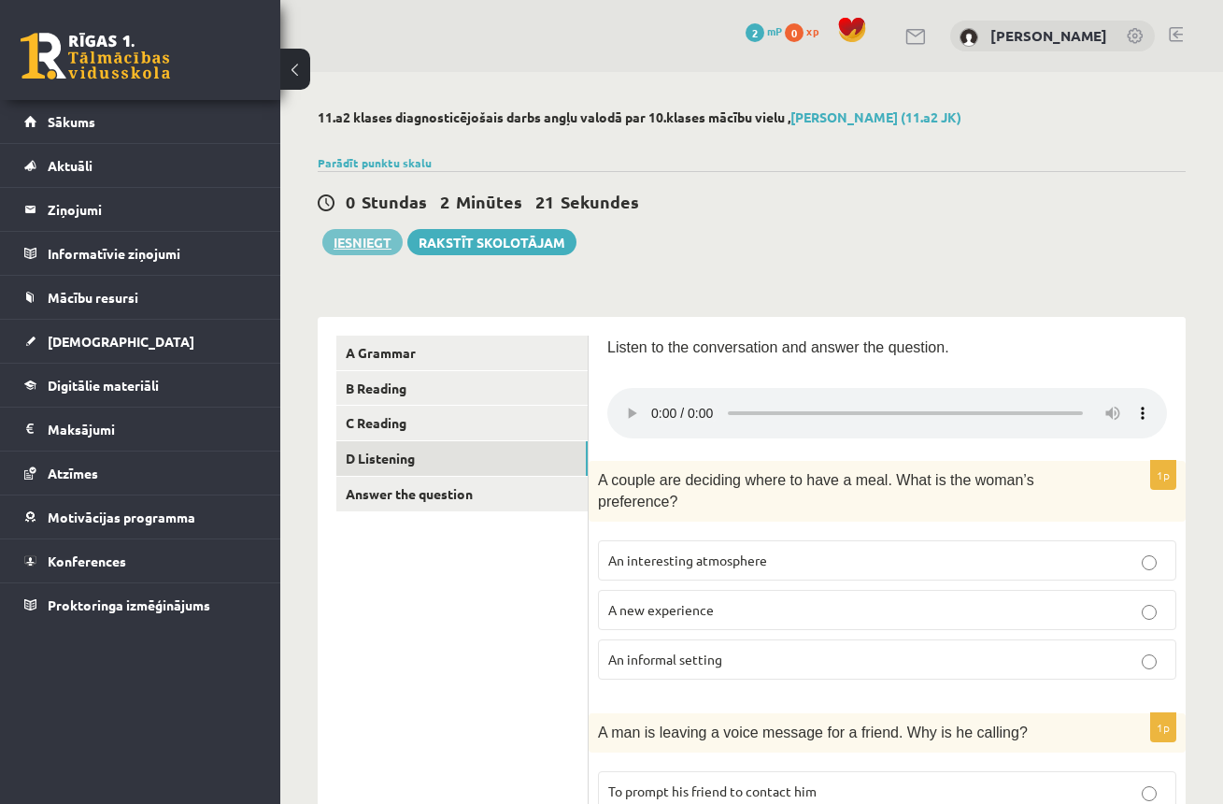
click at [342, 242] on button "Iesniegt" at bounding box center [362, 242] width 80 height 26
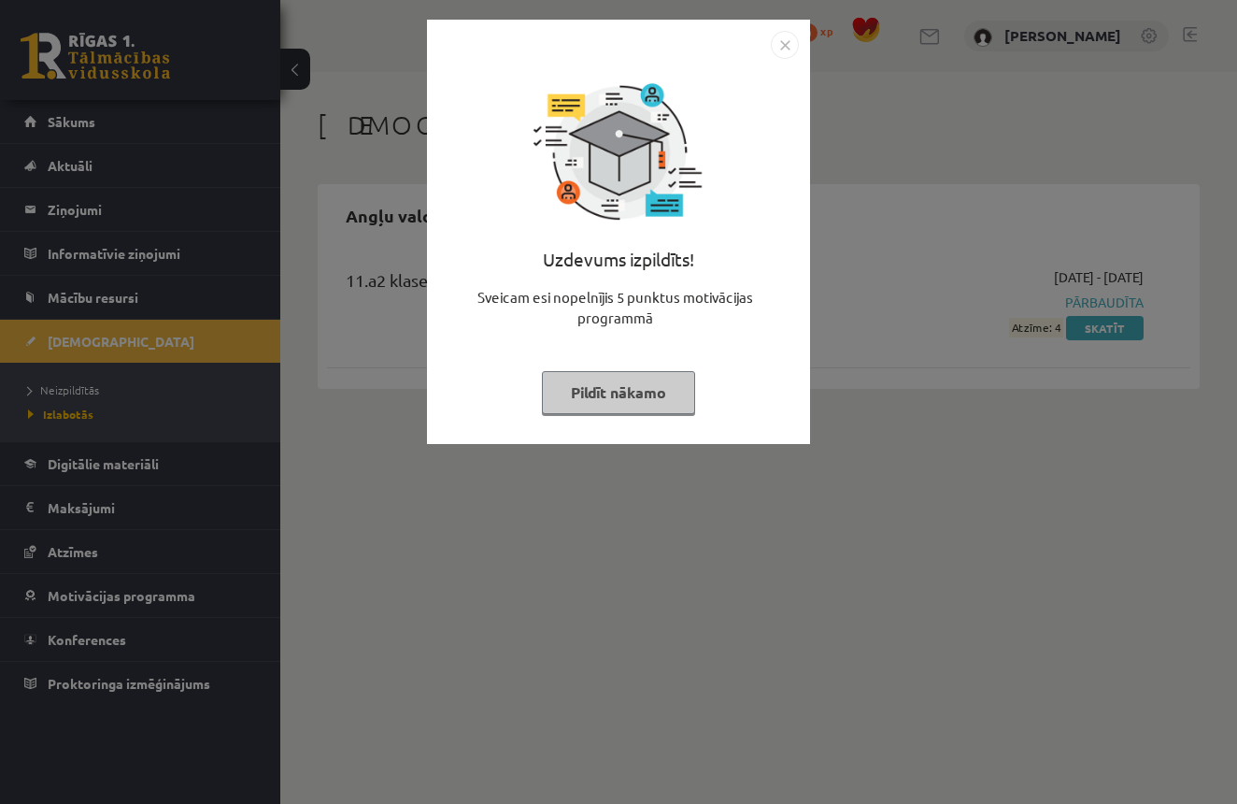
click at [640, 402] on button "Pildīt nākamo" at bounding box center [618, 392] width 153 height 43
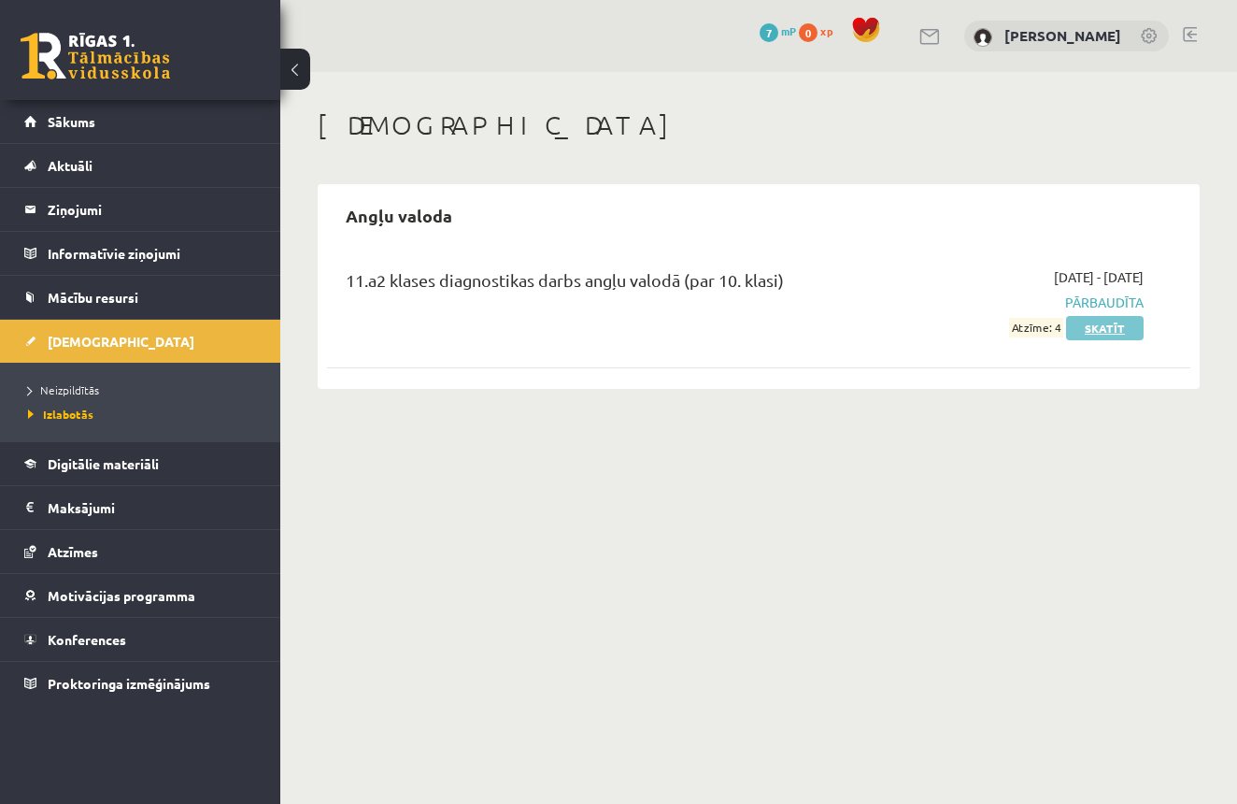
click at [1123, 329] on link "Skatīt" at bounding box center [1105, 328] width 78 height 24
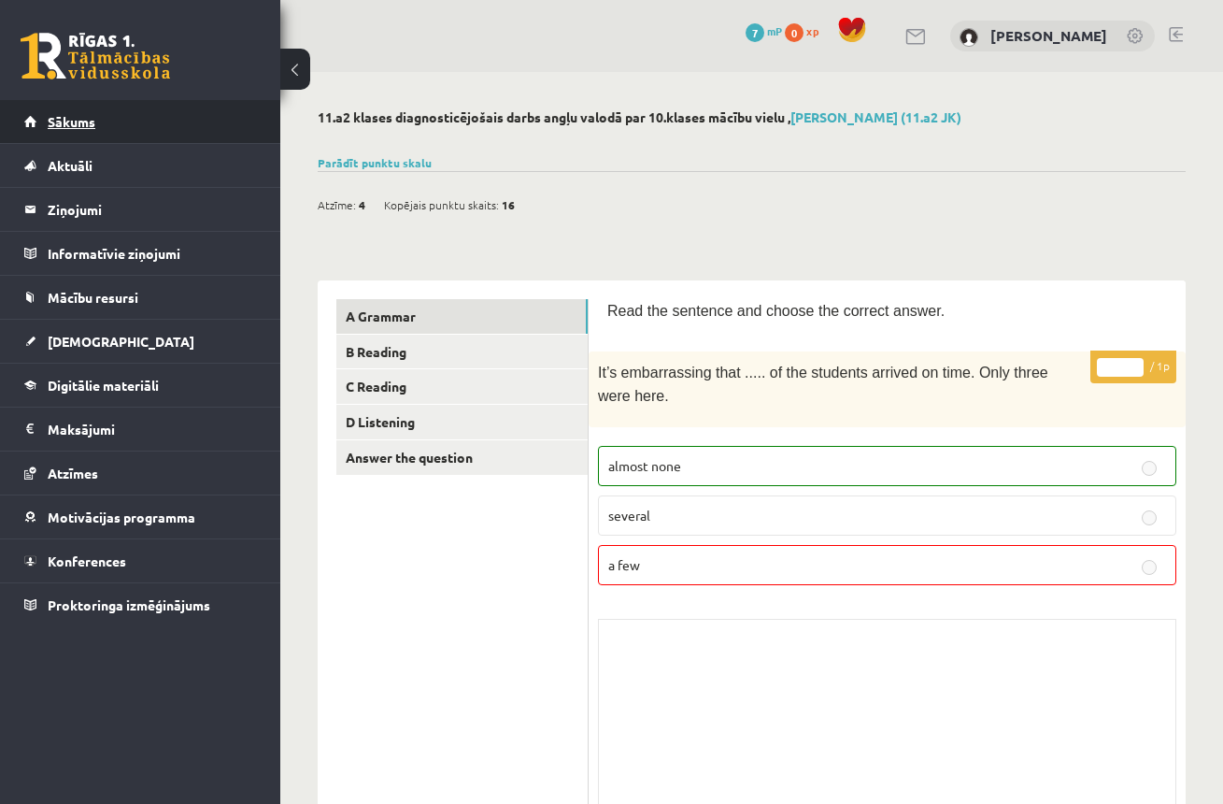
click at [92, 132] on link "Sākums" at bounding box center [140, 121] width 233 height 43
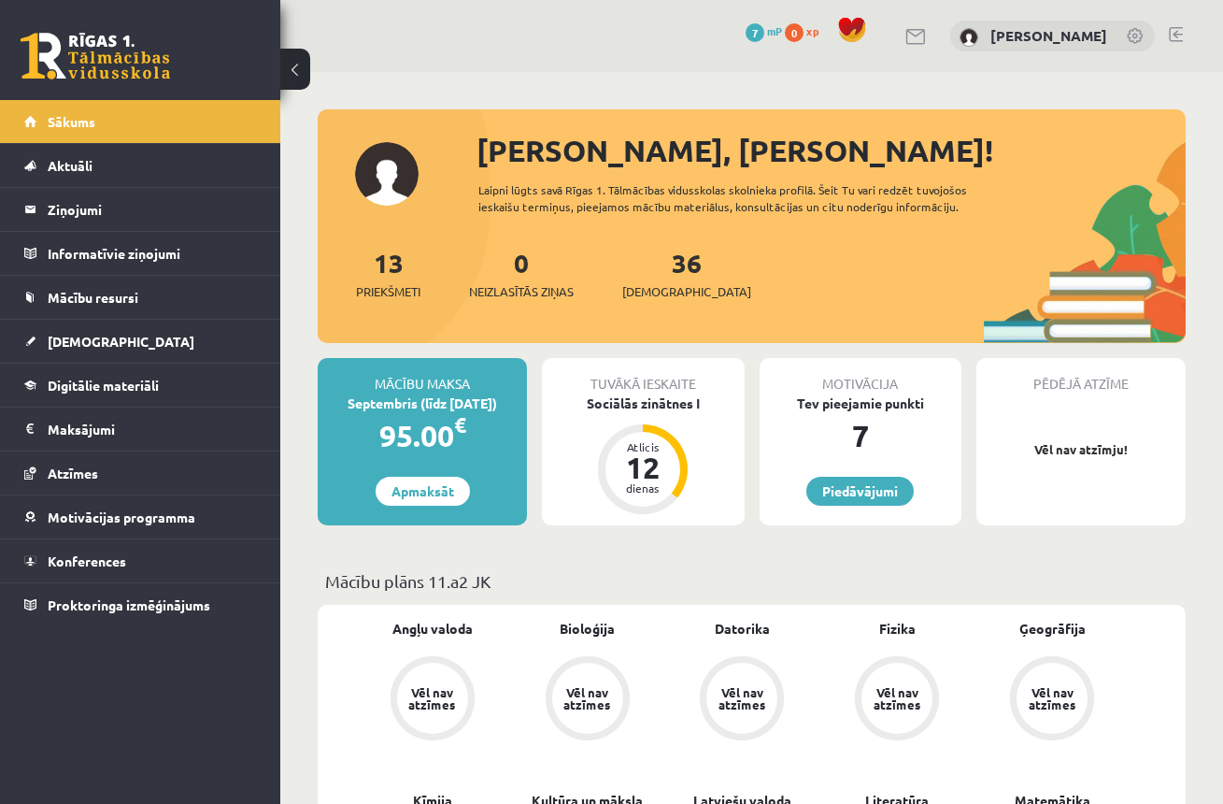
click at [1139, 37] on link at bounding box center [1136, 37] width 19 height 19
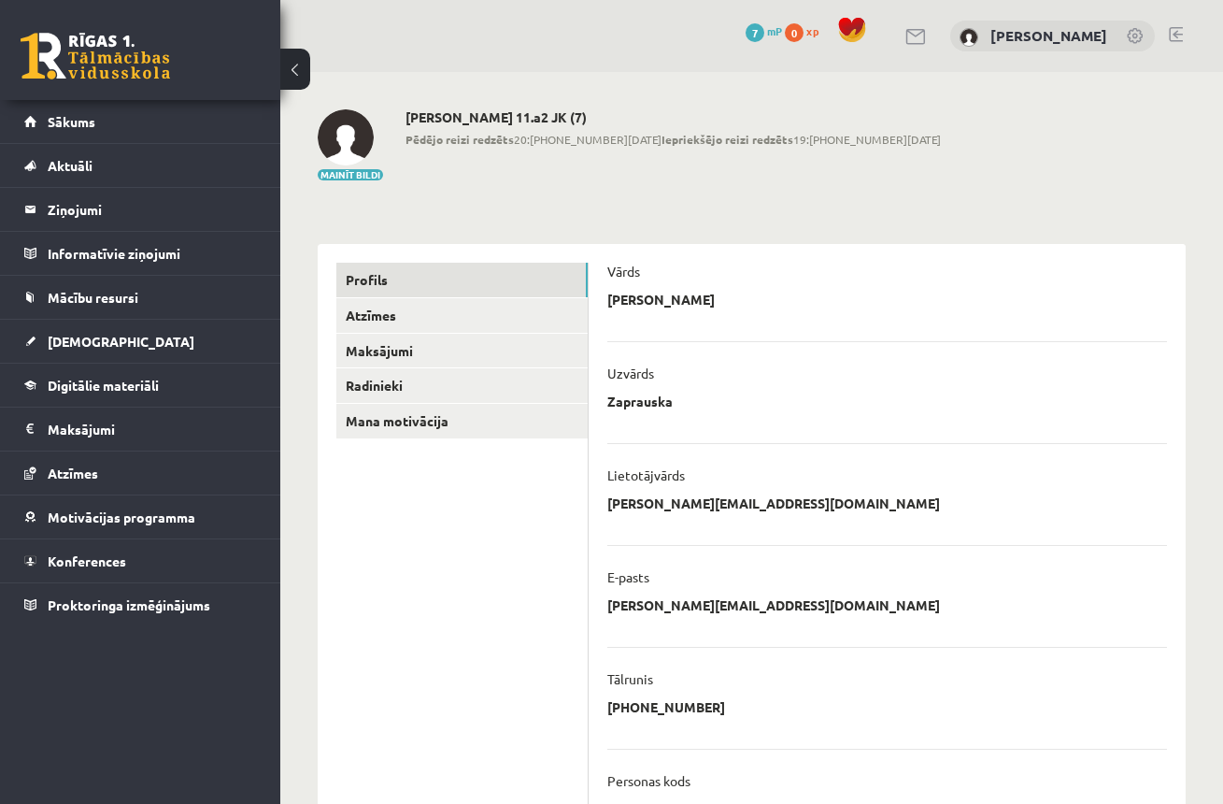
click at [1179, 35] on link at bounding box center [1176, 34] width 14 height 15
